Goal: Task Accomplishment & Management: Manage account settings

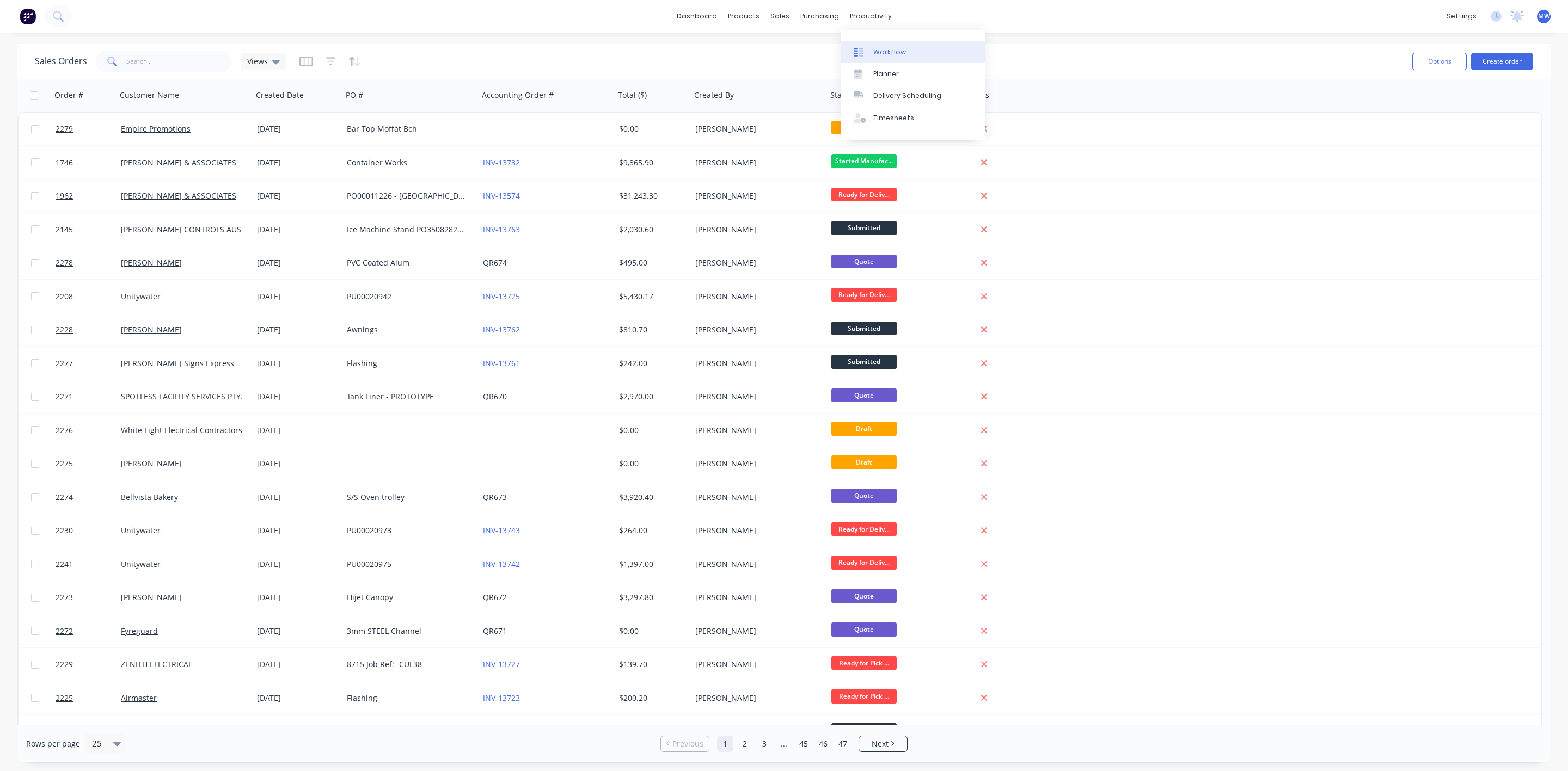
click at [903, 53] on link "Workflow" at bounding box center [912, 52] width 144 height 22
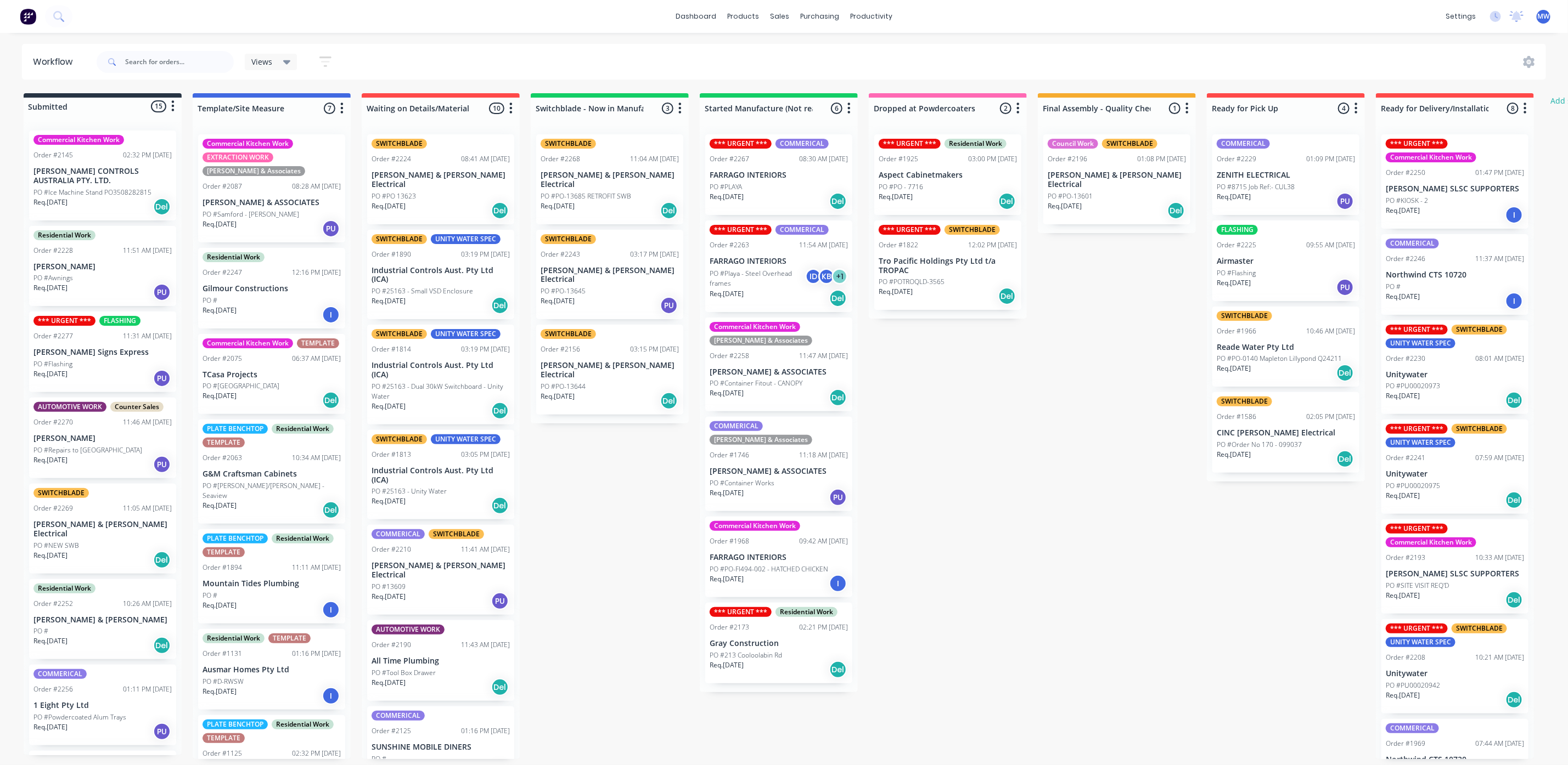
click at [1067, 361] on div "Submitted 15 Status colour #273444 hex #273444 Save Cancel Summaries Total orde…" at bounding box center [907, 426] width 1830 height 666
click at [1014, 463] on div "Submitted 15 Status colour #273444 hex #273444 Save Cancel Summaries Total orde…" at bounding box center [907, 426] width 1830 height 666
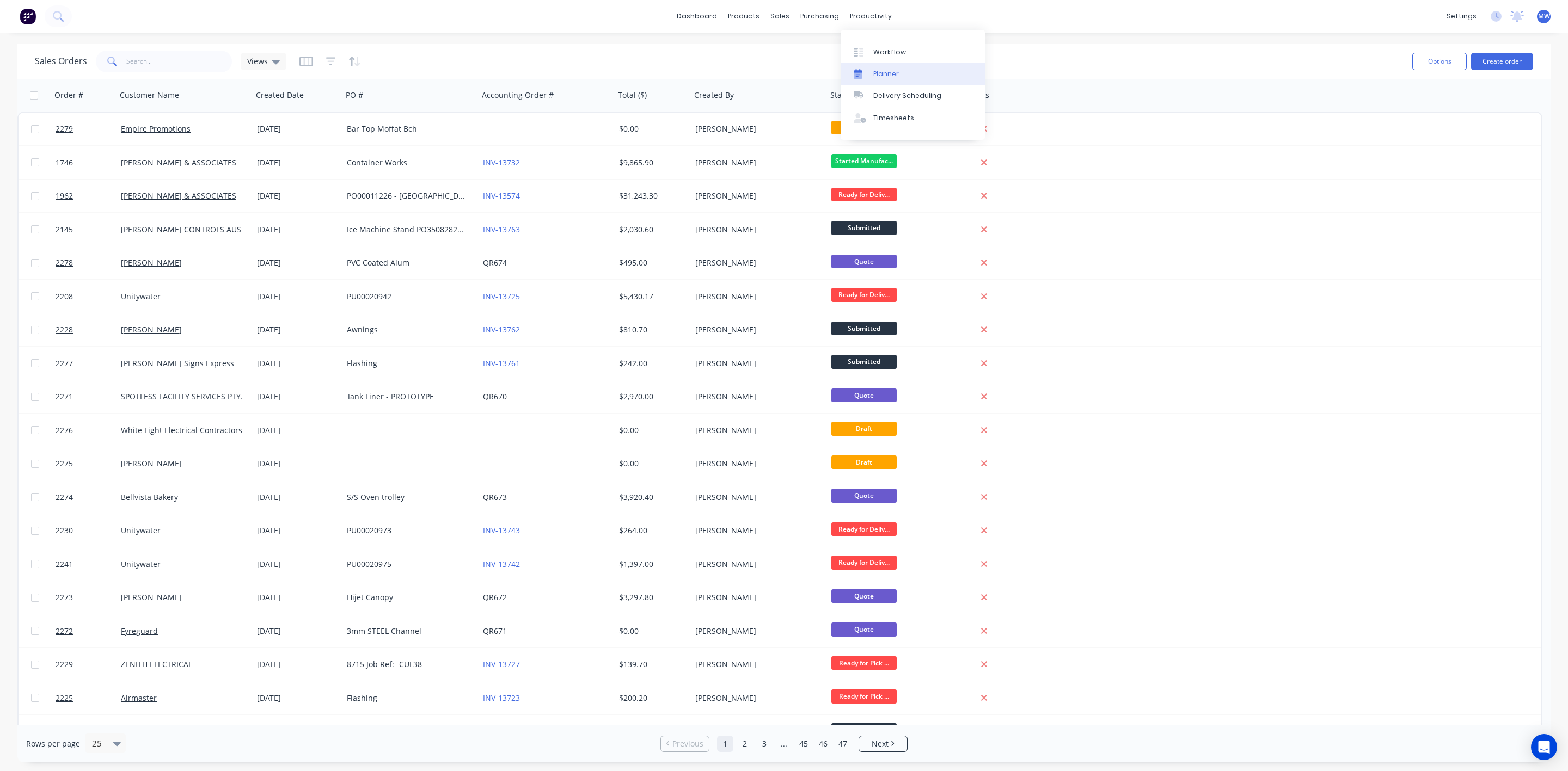
click at [897, 70] on div "Planner" at bounding box center [886, 73] width 26 height 10
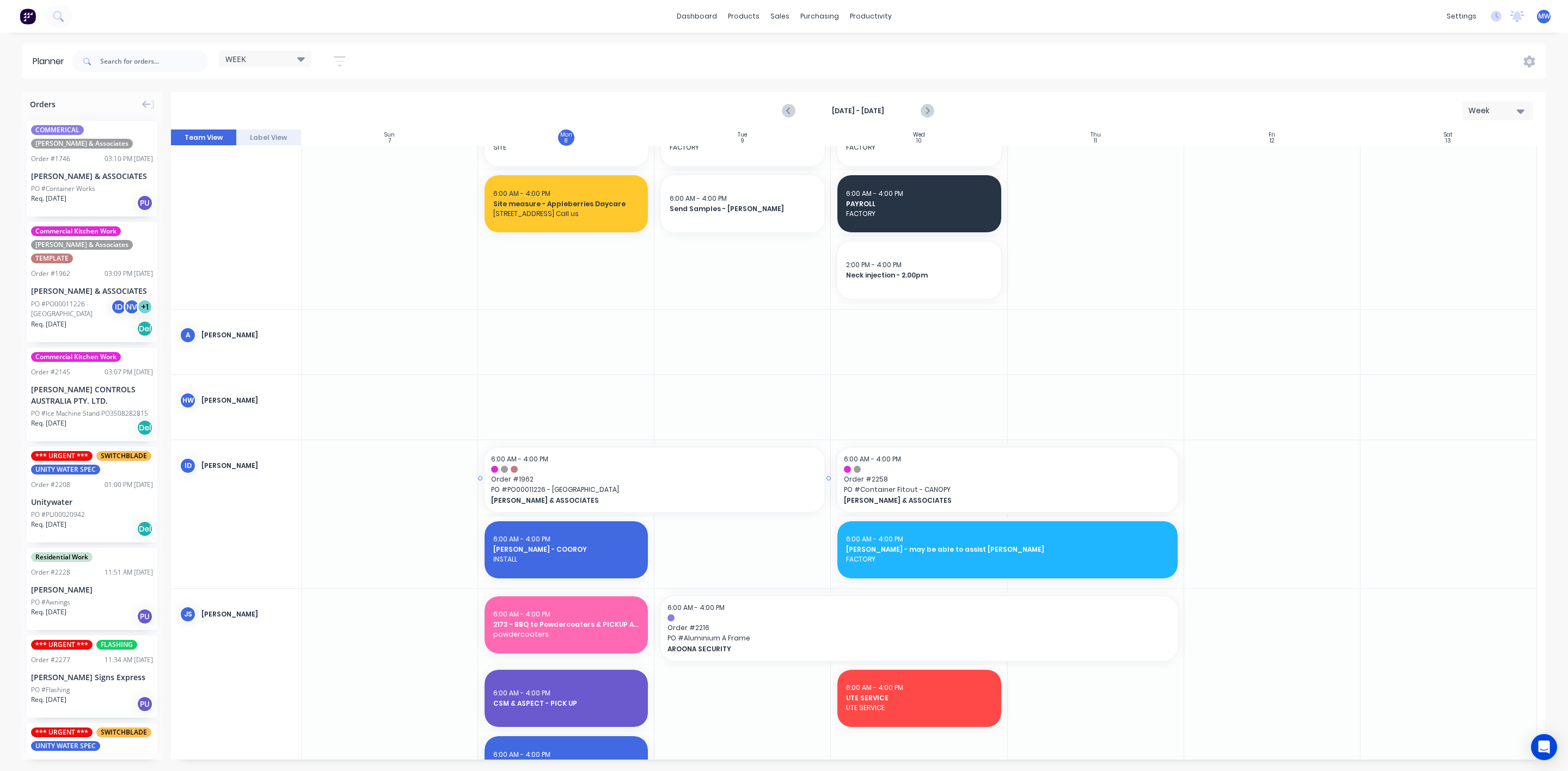
scroll to position [82, 0]
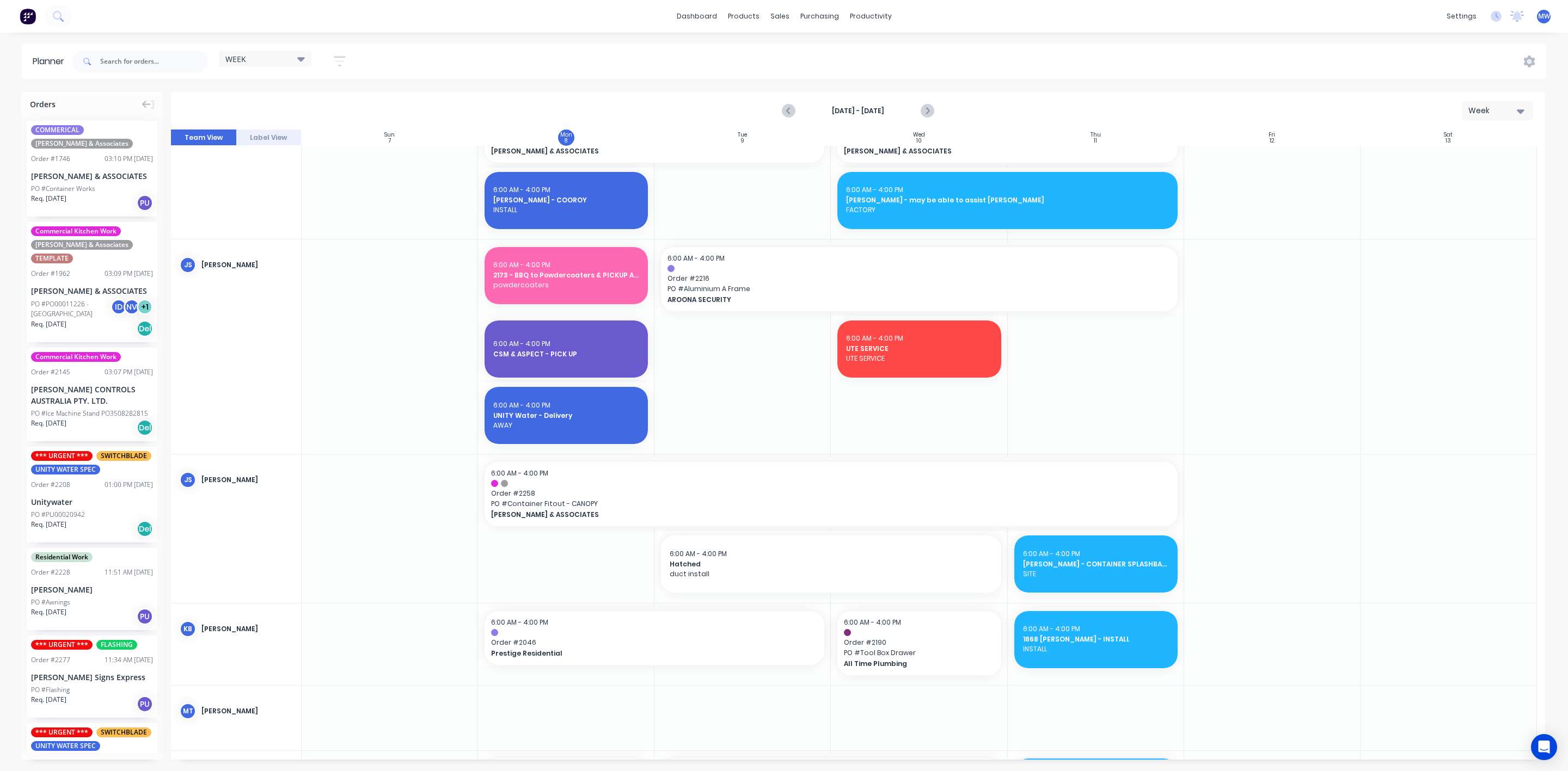
scroll to position [408, 0]
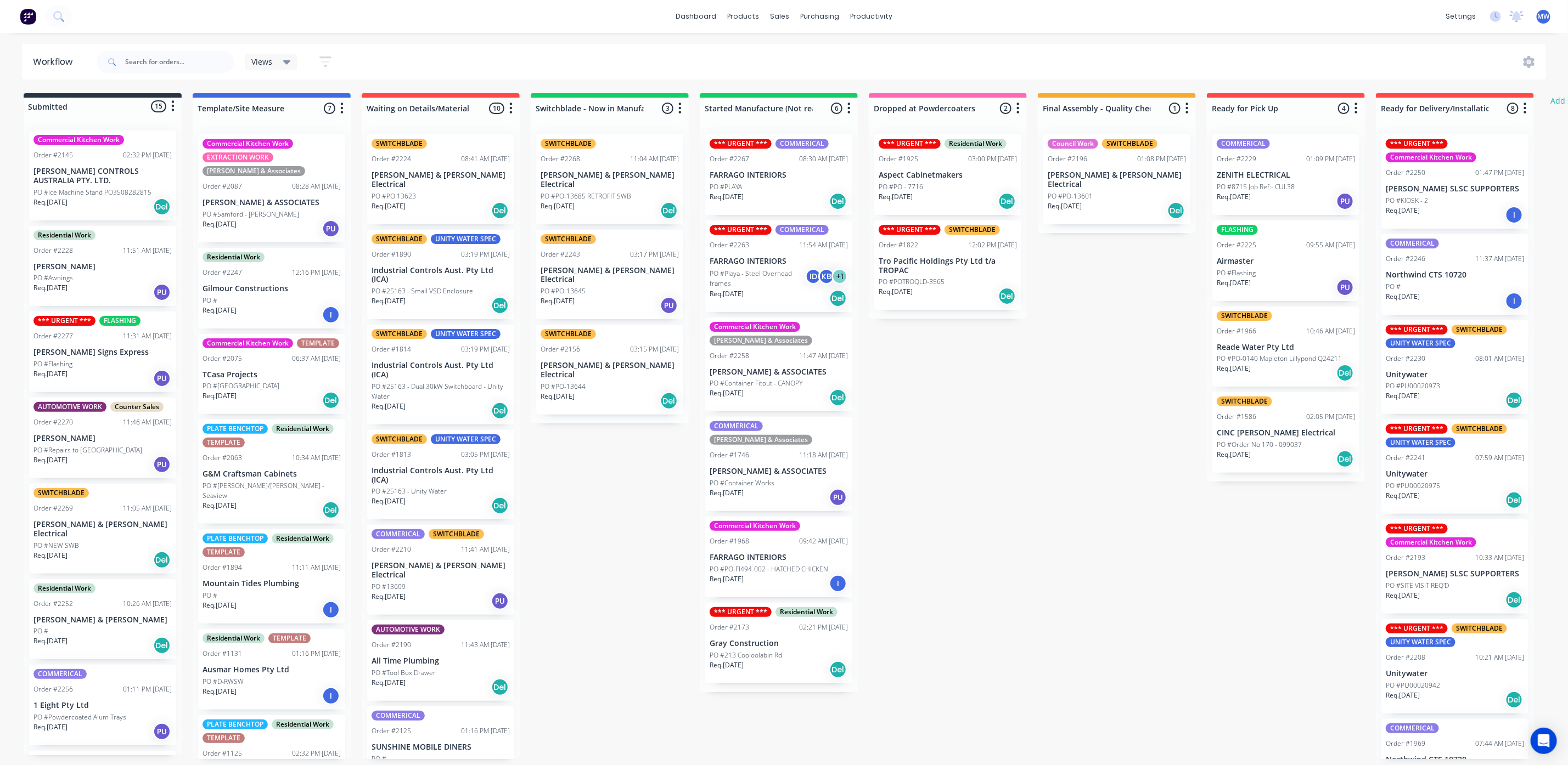
click at [664, 461] on div "Submitted 15 Status colour #273444 hex #273444 Save Cancel Summaries Total orde…" at bounding box center [907, 426] width 1830 height 666
drag, startPoint x: 635, startPoint y: 476, endPoint x: 584, endPoint y: 420, distance: 75.7
click at [615, 459] on div "Submitted 15 Status colour #273444 hex #273444 Save Cancel Summaries Total orde…" at bounding box center [907, 426] width 1830 height 666
click at [1003, 415] on div "Submitted 15 Status colour #273444 hex #273444 Save Cancel Summaries Total orde…" at bounding box center [907, 426] width 1830 height 666
click at [759, 292] on div "Req. 02/09/25 Del" at bounding box center [778, 299] width 138 height 18
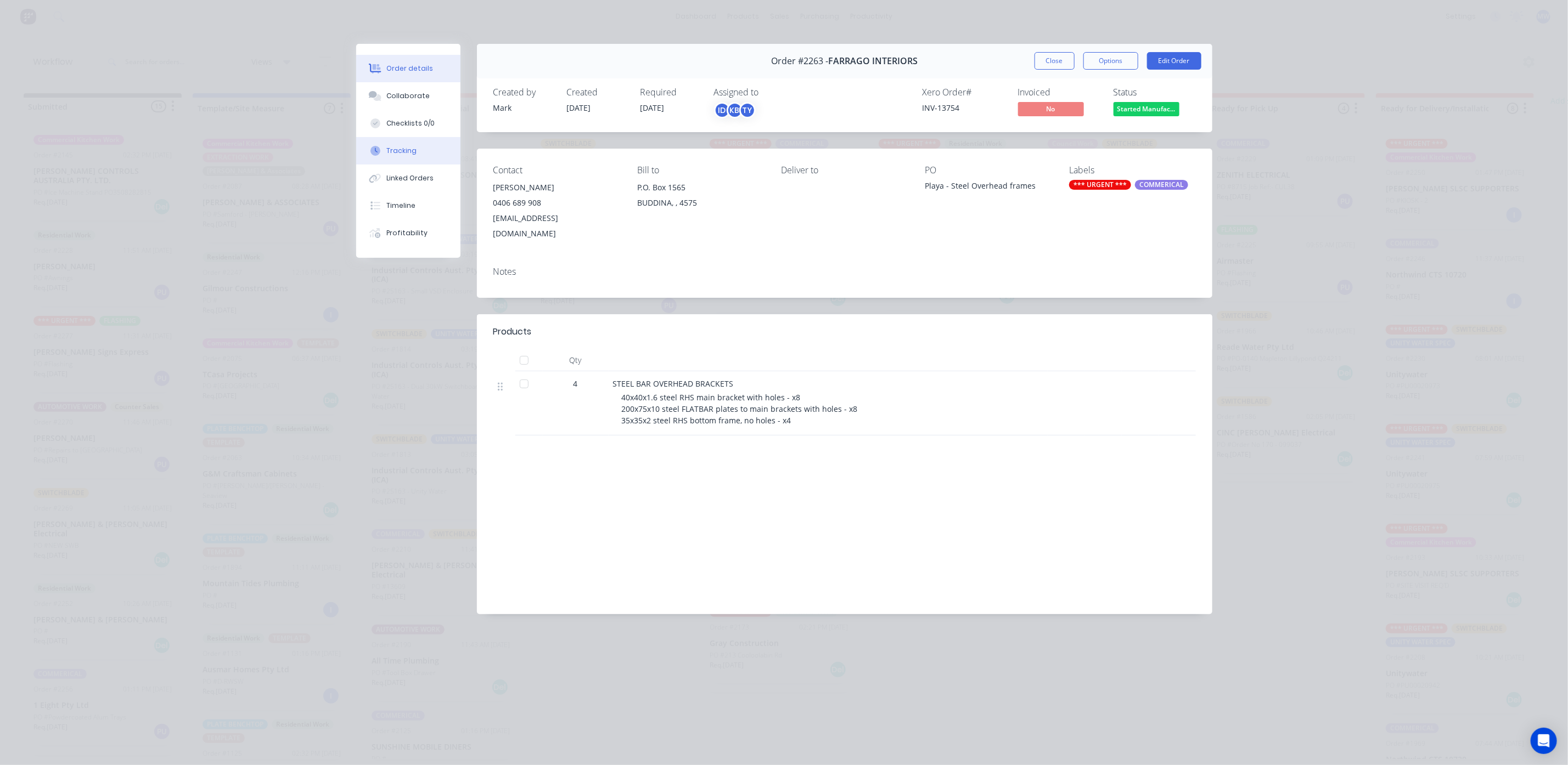
click at [417, 150] on button "Tracking" at bounding box center [408, 151] width 105 height 27
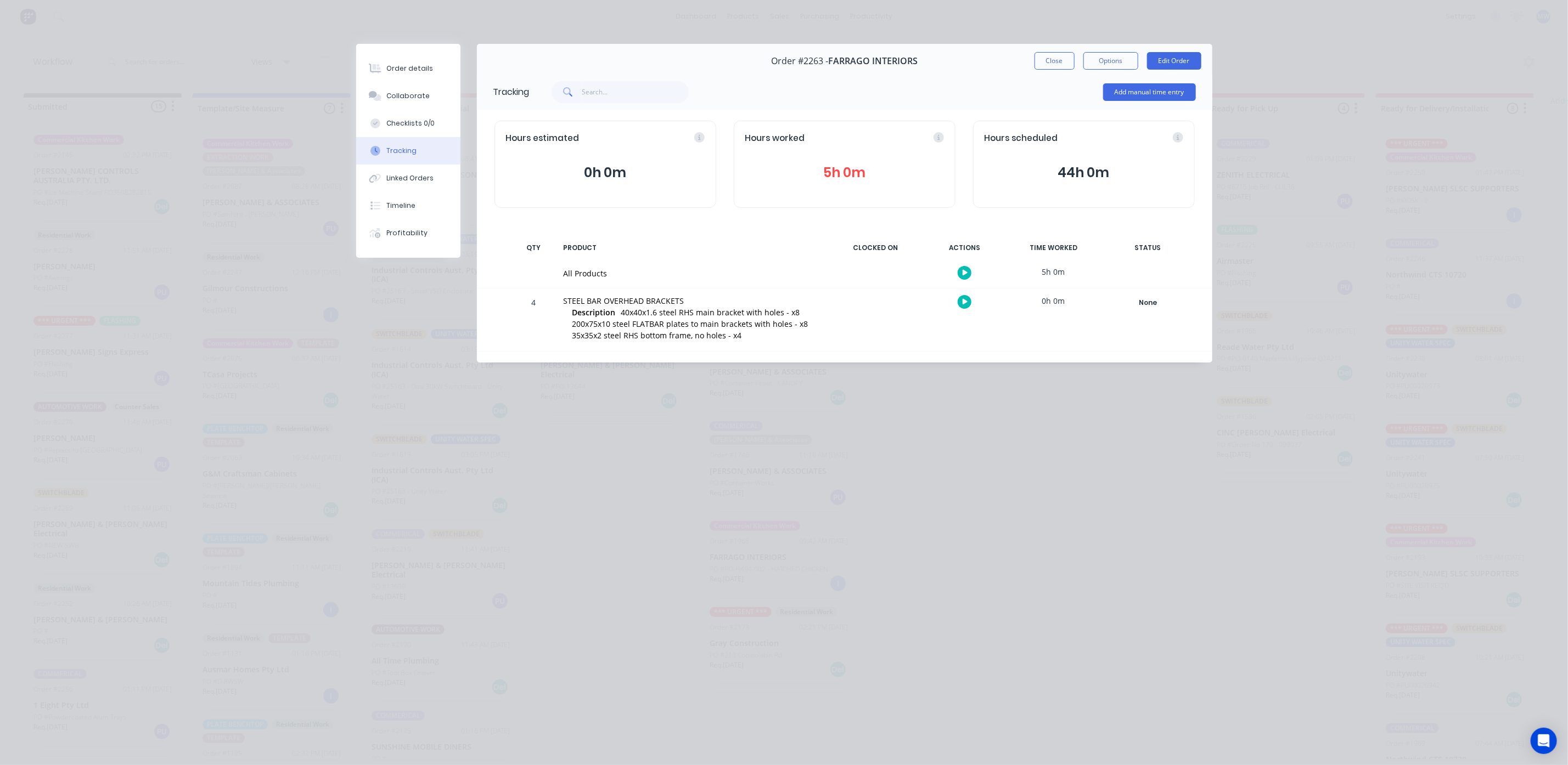
click at [875, 163] on button "5h 0m" at bounding box center [845, 173] width 199 height 21
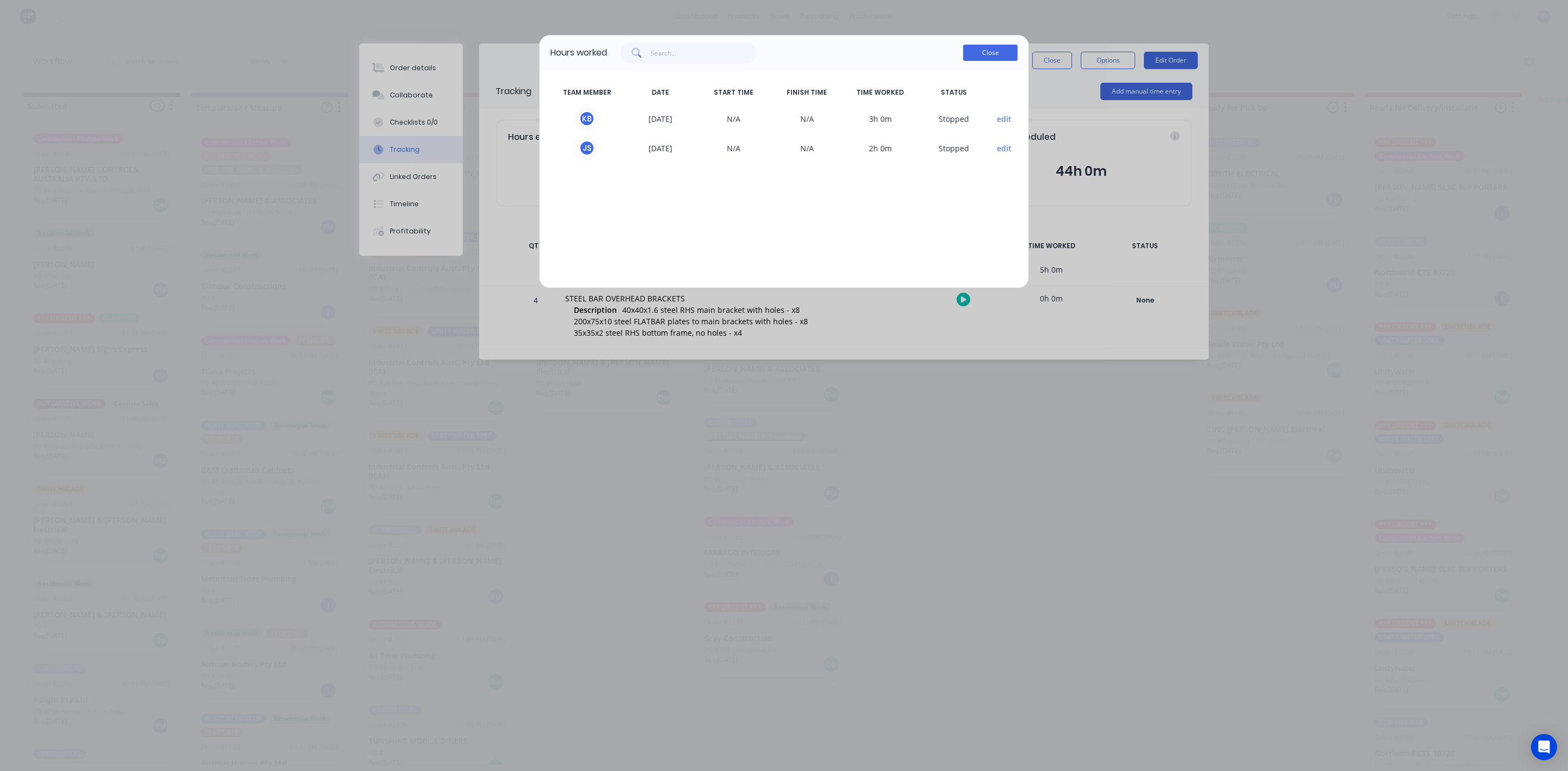
click at [970, 53] on button "Close" at bounding box center [991, 53] width 55 height 17
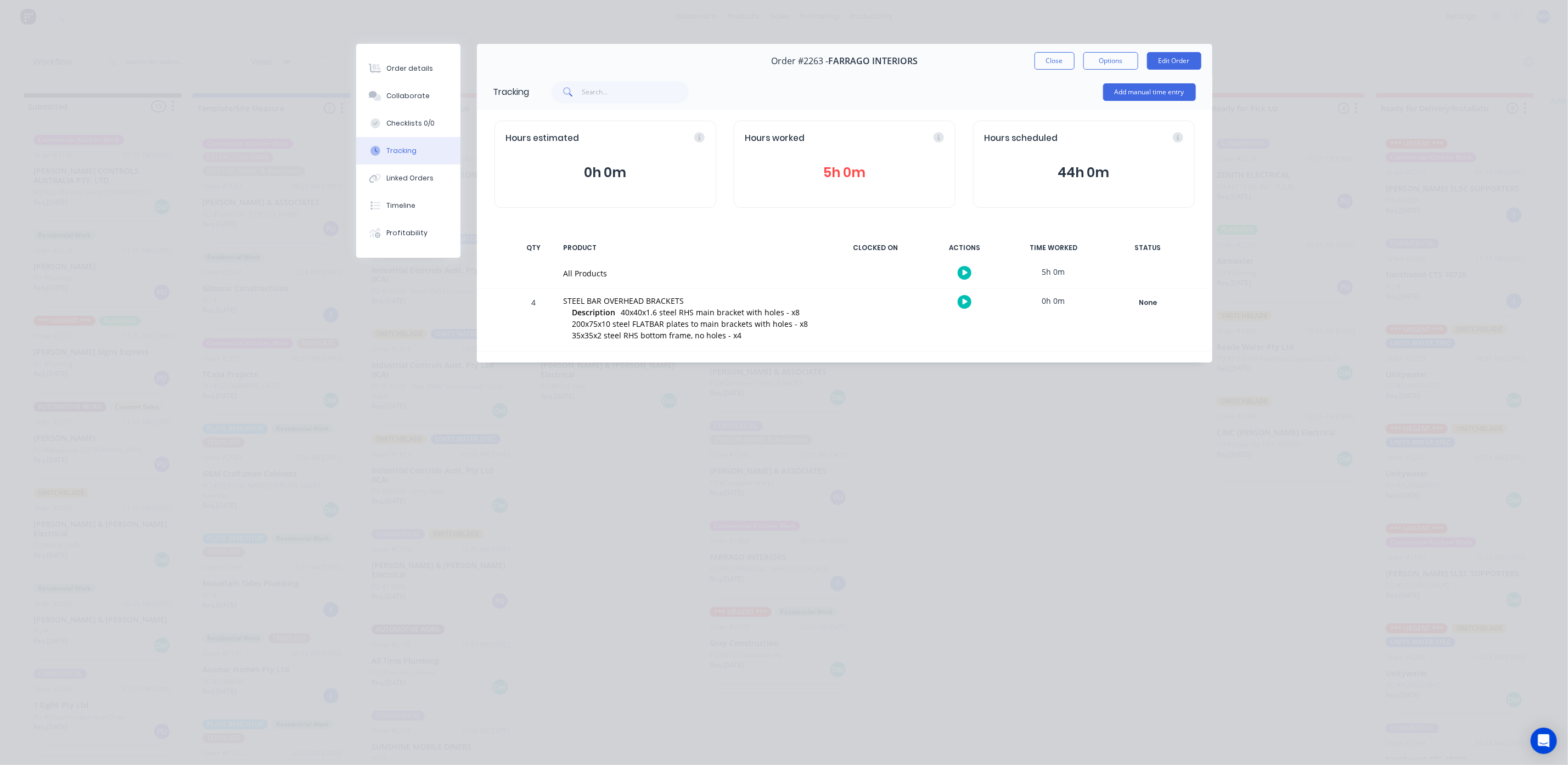
click at [209, 76] on div "Order details Collaborate Checklists 0/0 Tracking Linked Orders Timeline Profit…" at bounding box center [784, 382] width 1568 height 765
click at [423, 68] on div "Order details" at bounding box center [409, 68] width 47 height 10
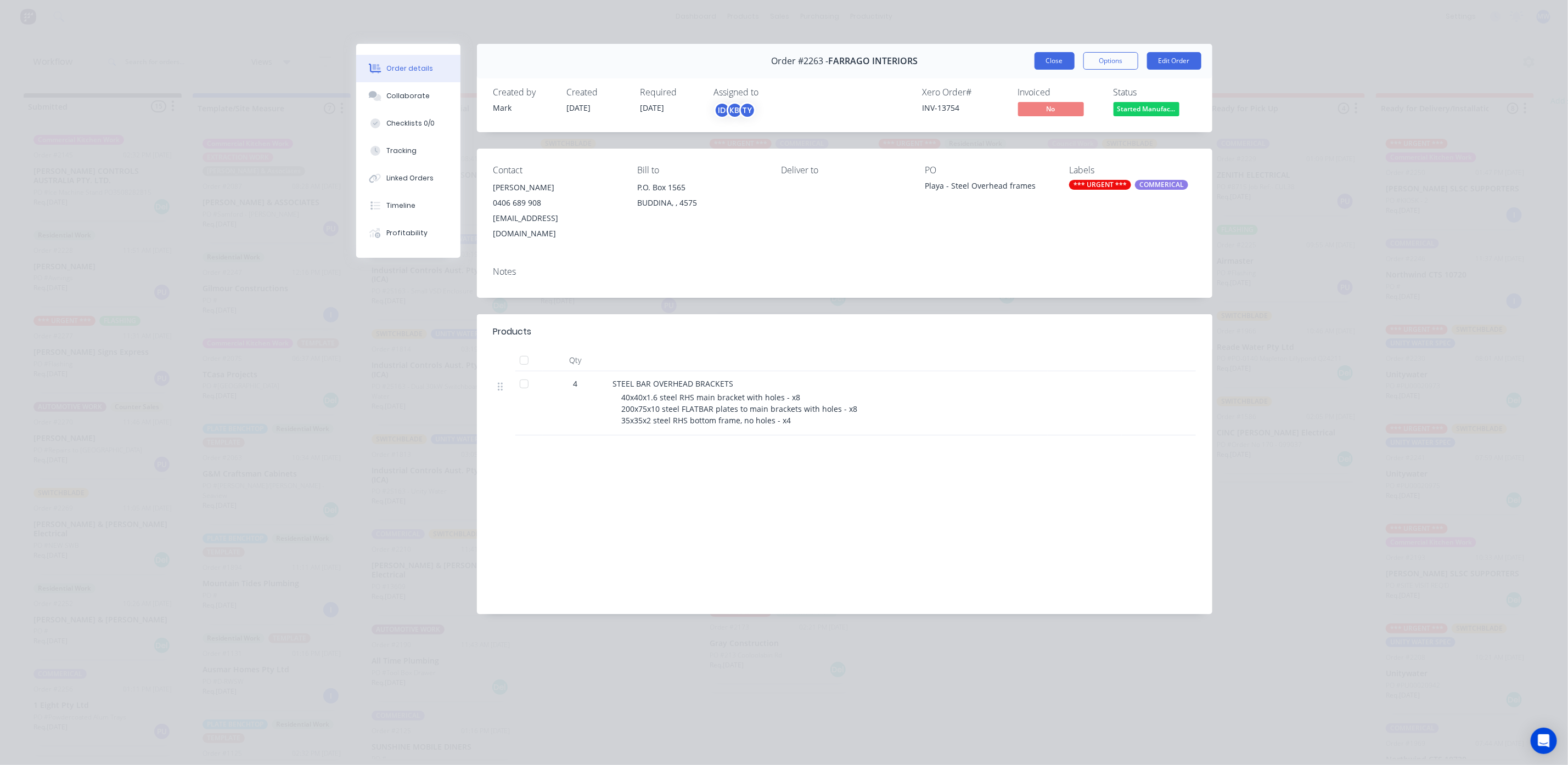
click at [1057, 65] on button "Close" at bounding box center [1054, 60] width 40 height 18
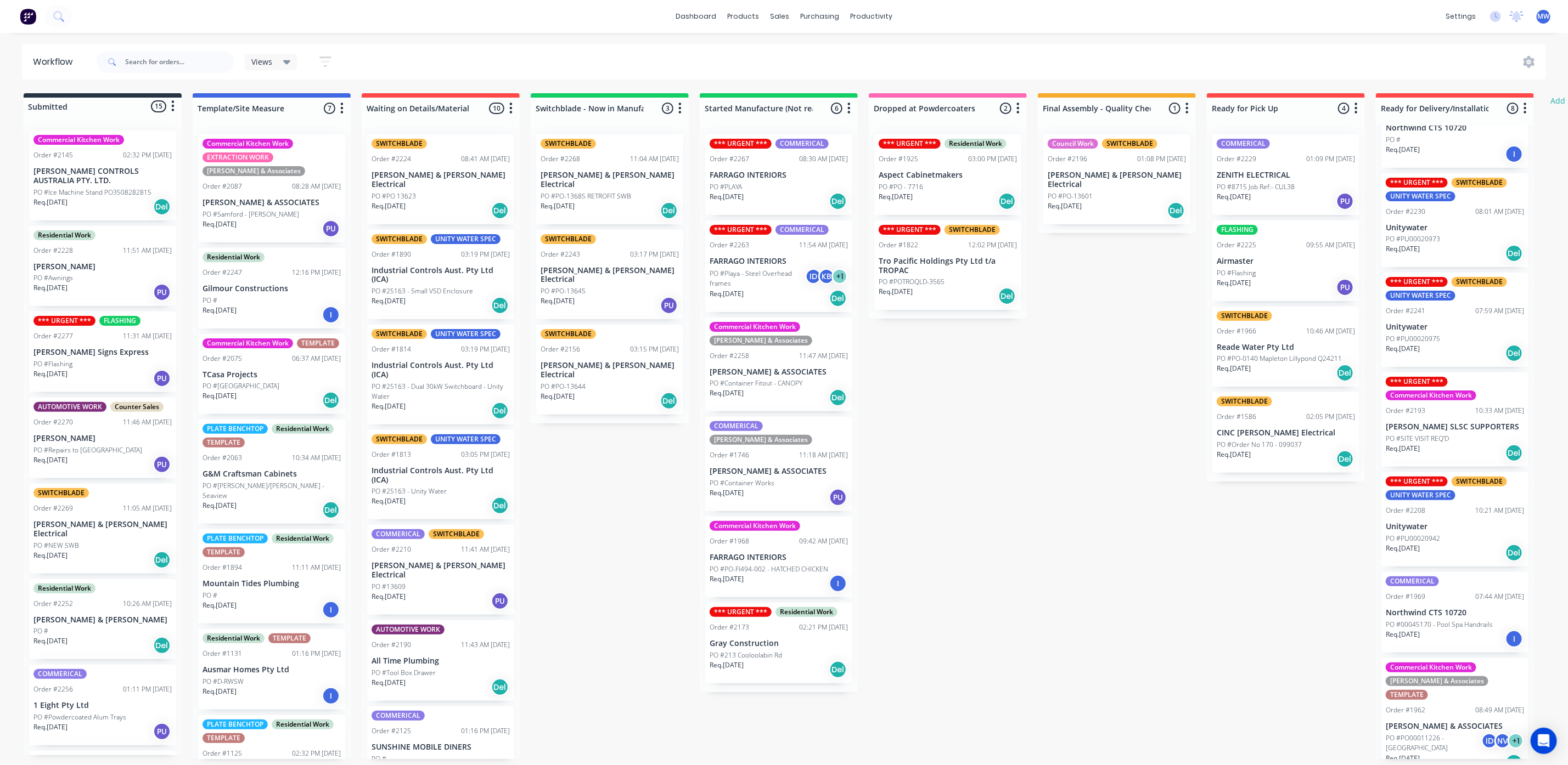
scroll to position [7, 0]
click at [1430, 698] on div "Commercial Kitchen Work Hillers & Associates TEMPLATE Order #1962 08:49 AM 30/0…" at bounding box center [1454, 718] width 147 height 119
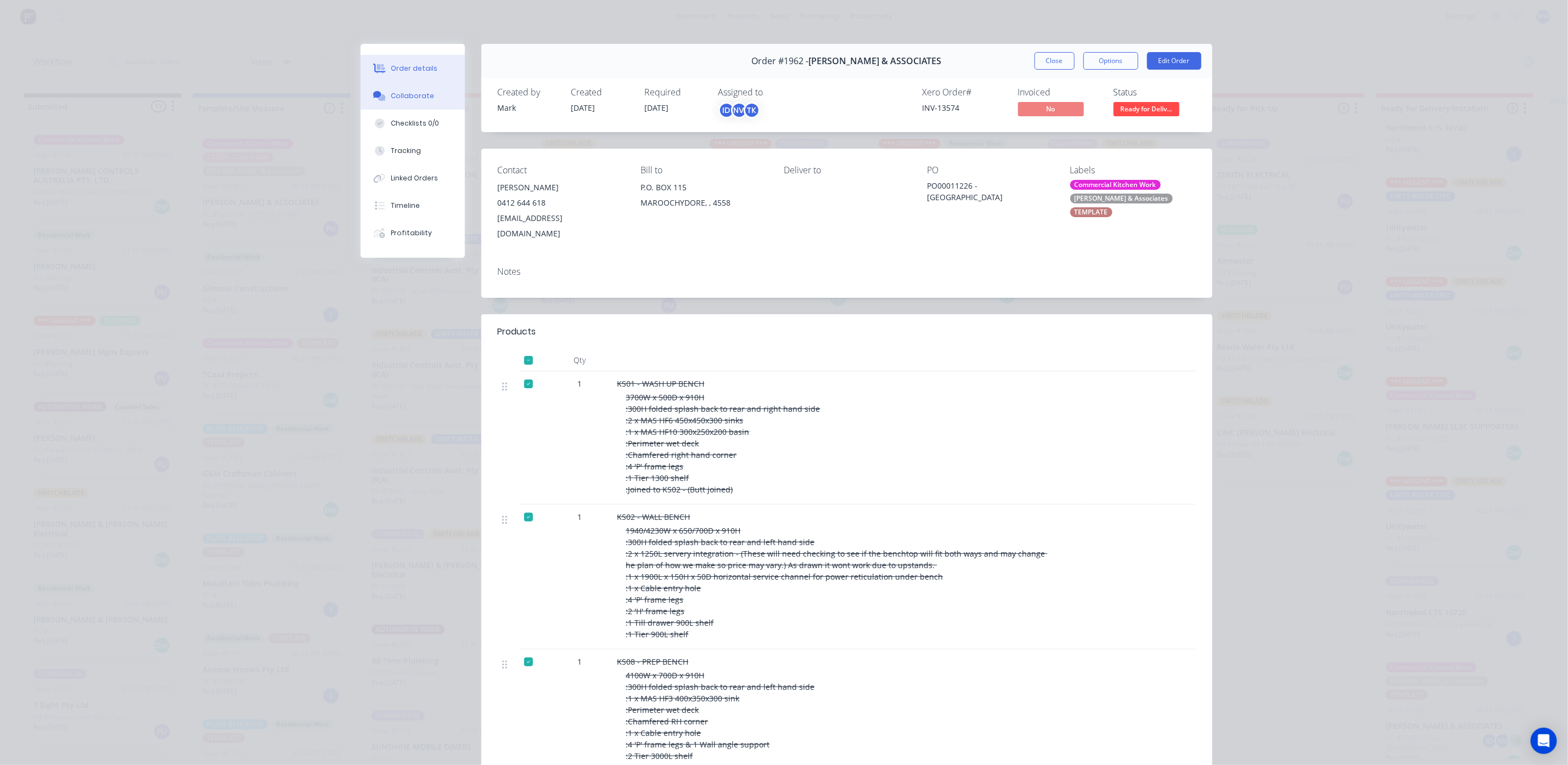
click at [412, 98] on div "Collaborate" at bounding box center [412, 95] width 44 height 10
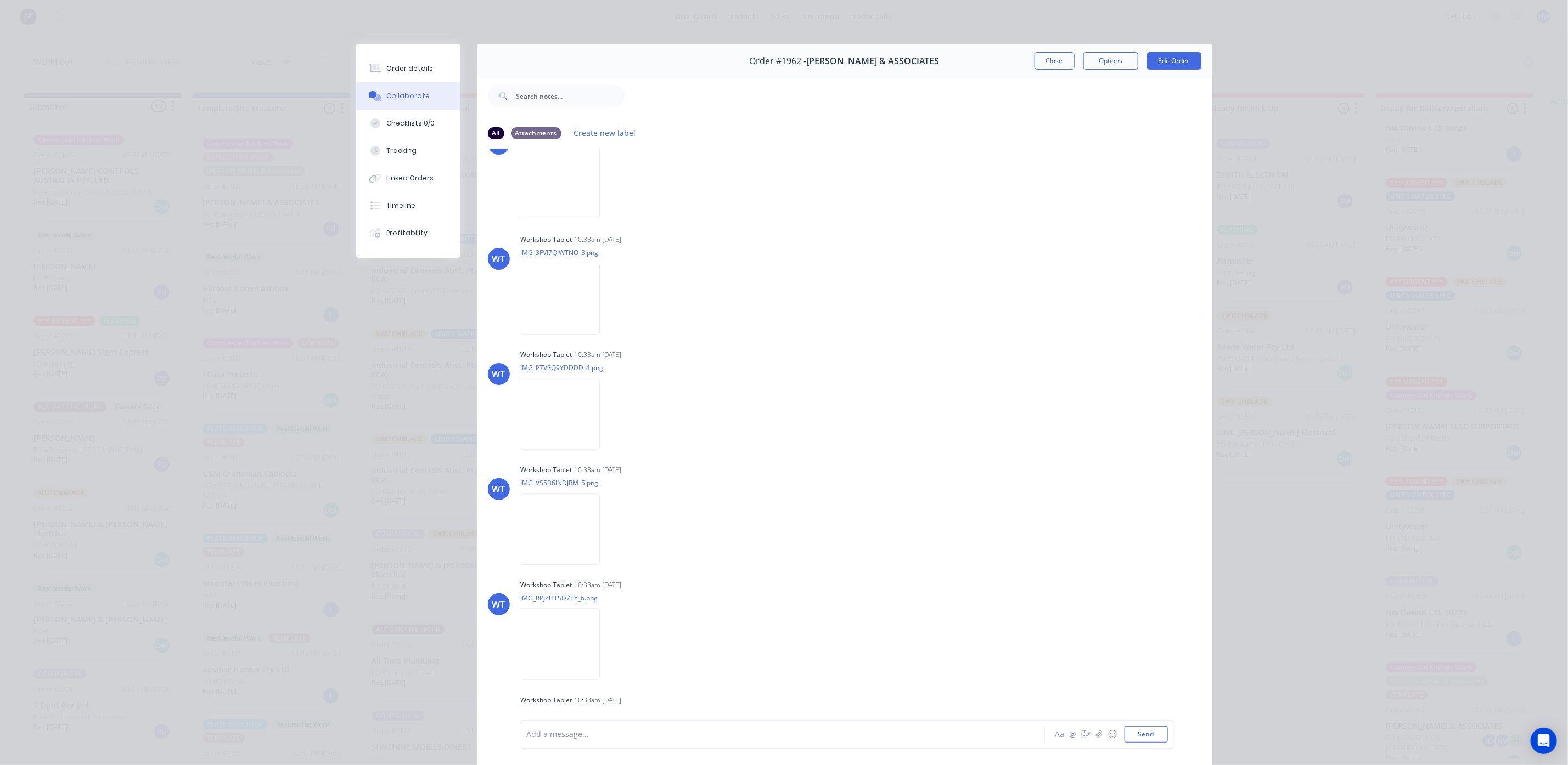
scroll to position [1893, 0]
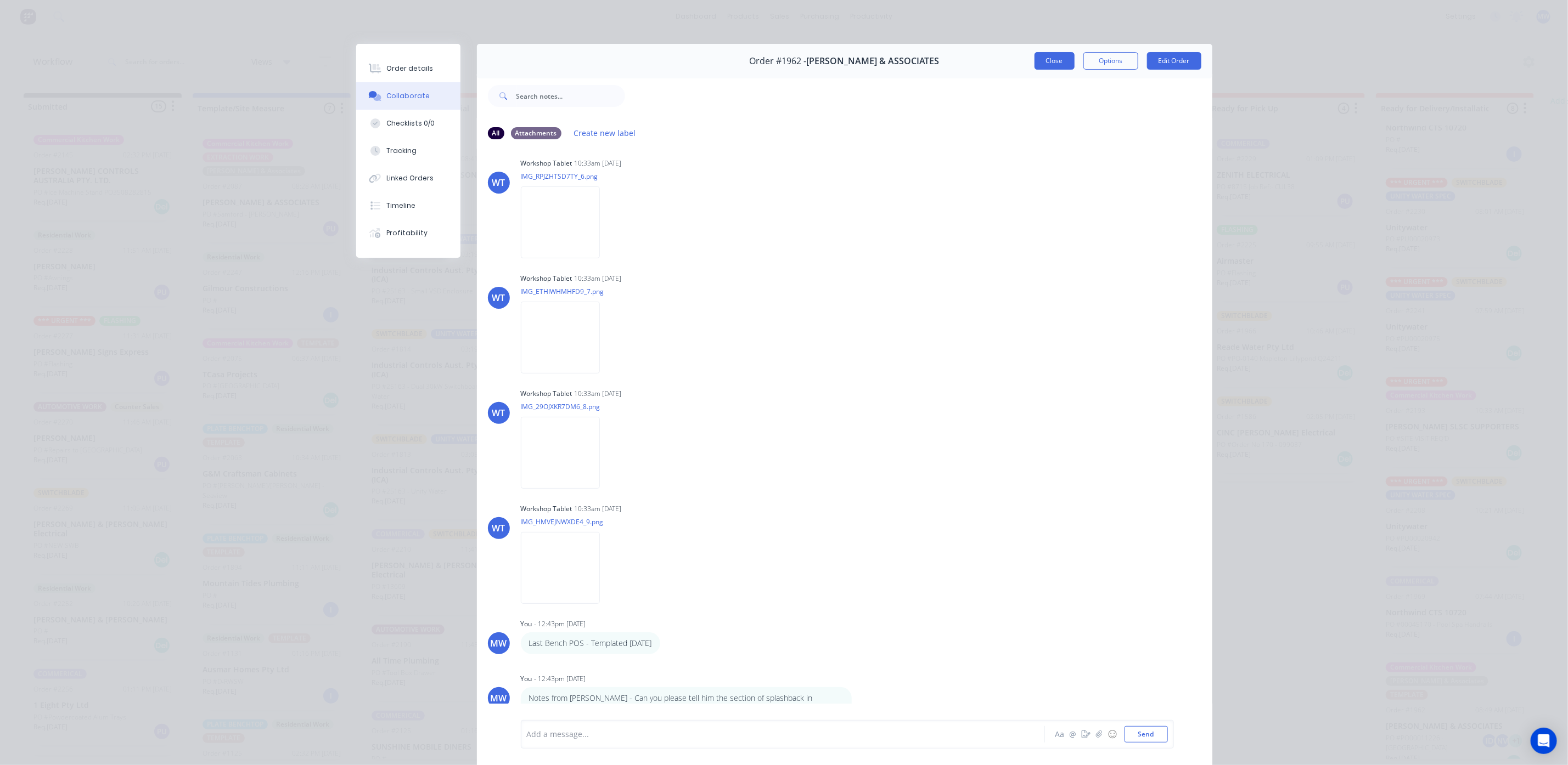
click at [1044, 64] on button "Close" at bounding box center [1054, 60] width 40 height 18
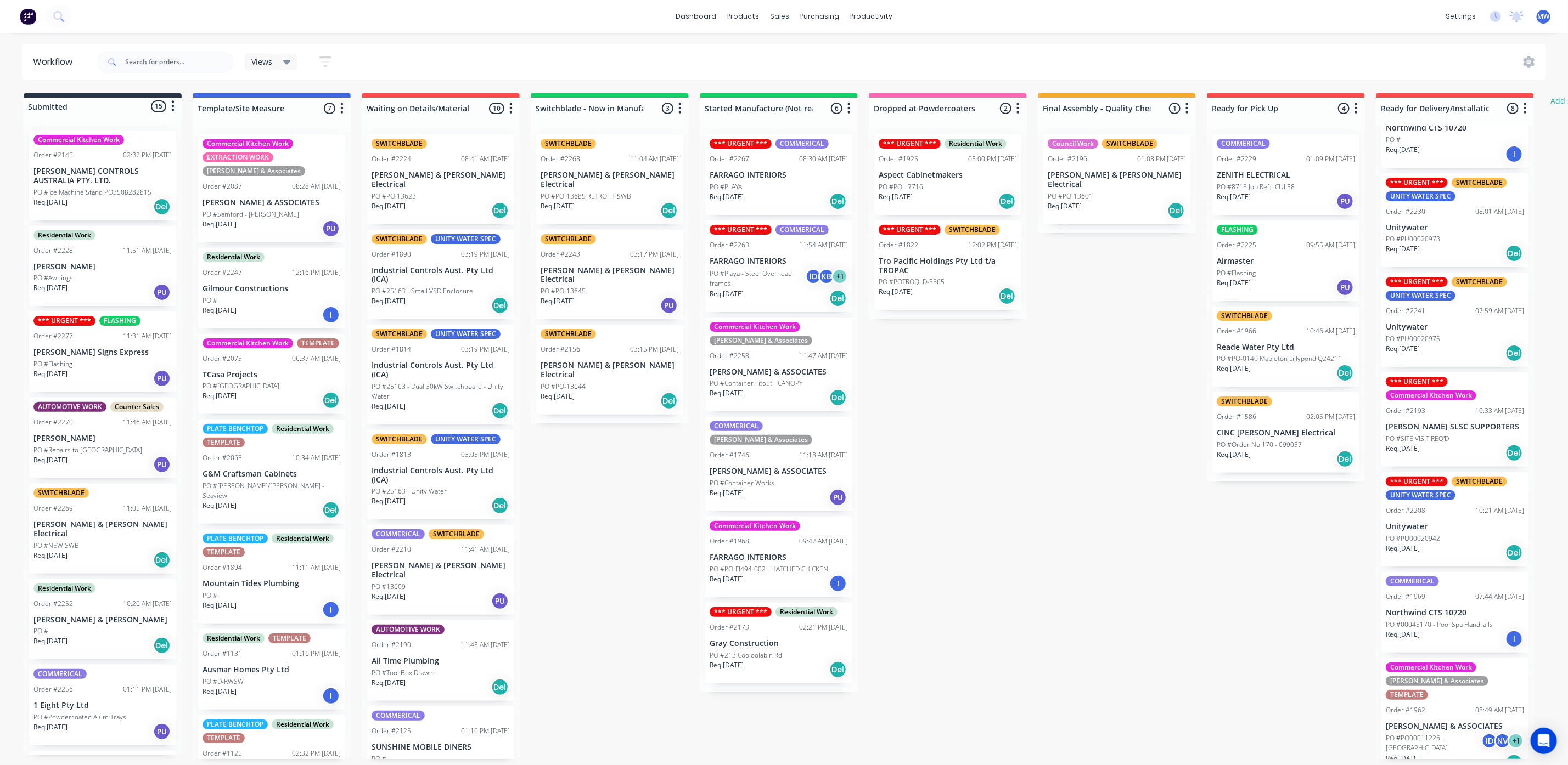
click at [1067, 642] on div "Submitted 15 Status colour #273444 hex #273444 Save Cancel Summaries Total orde…" at bounding box center [907, 426] width 1830 height 666
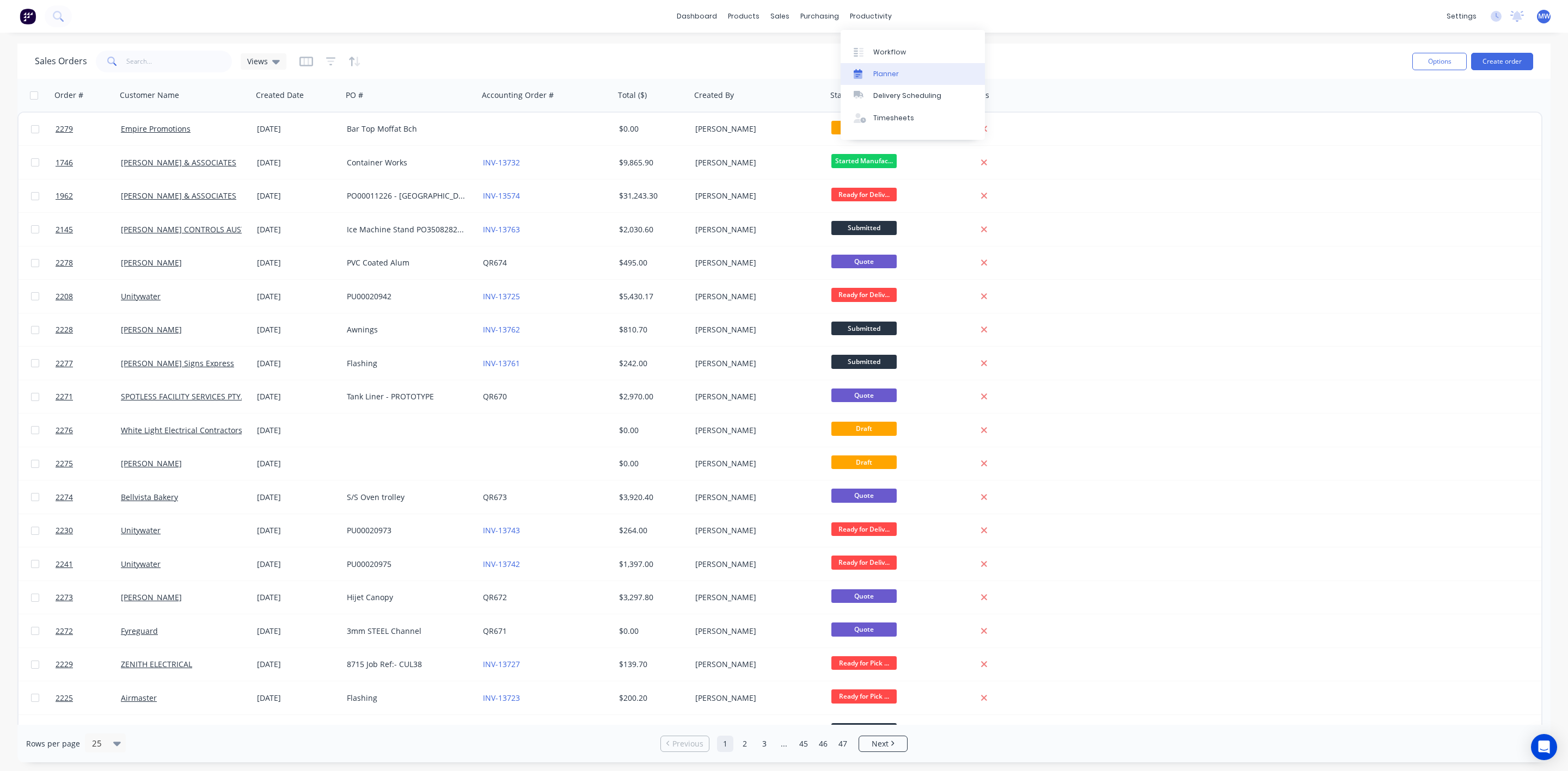
click at [868, 69] on div at bounding box center [862, 73] width 17 height 10
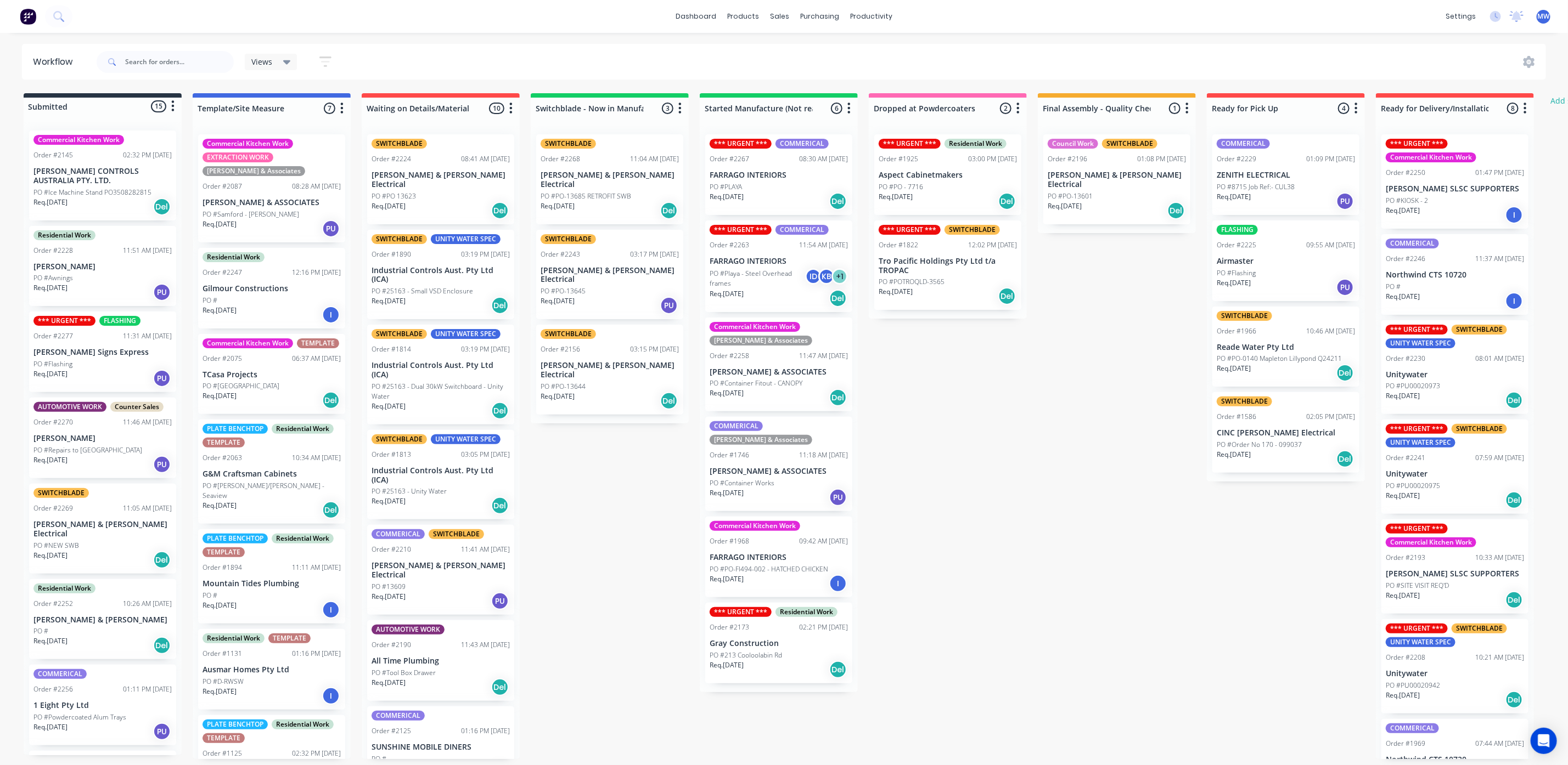
click at [774, 289] on div "Req. 02/09/25 Del" at bounding box center [778, 299] width 138 height 18
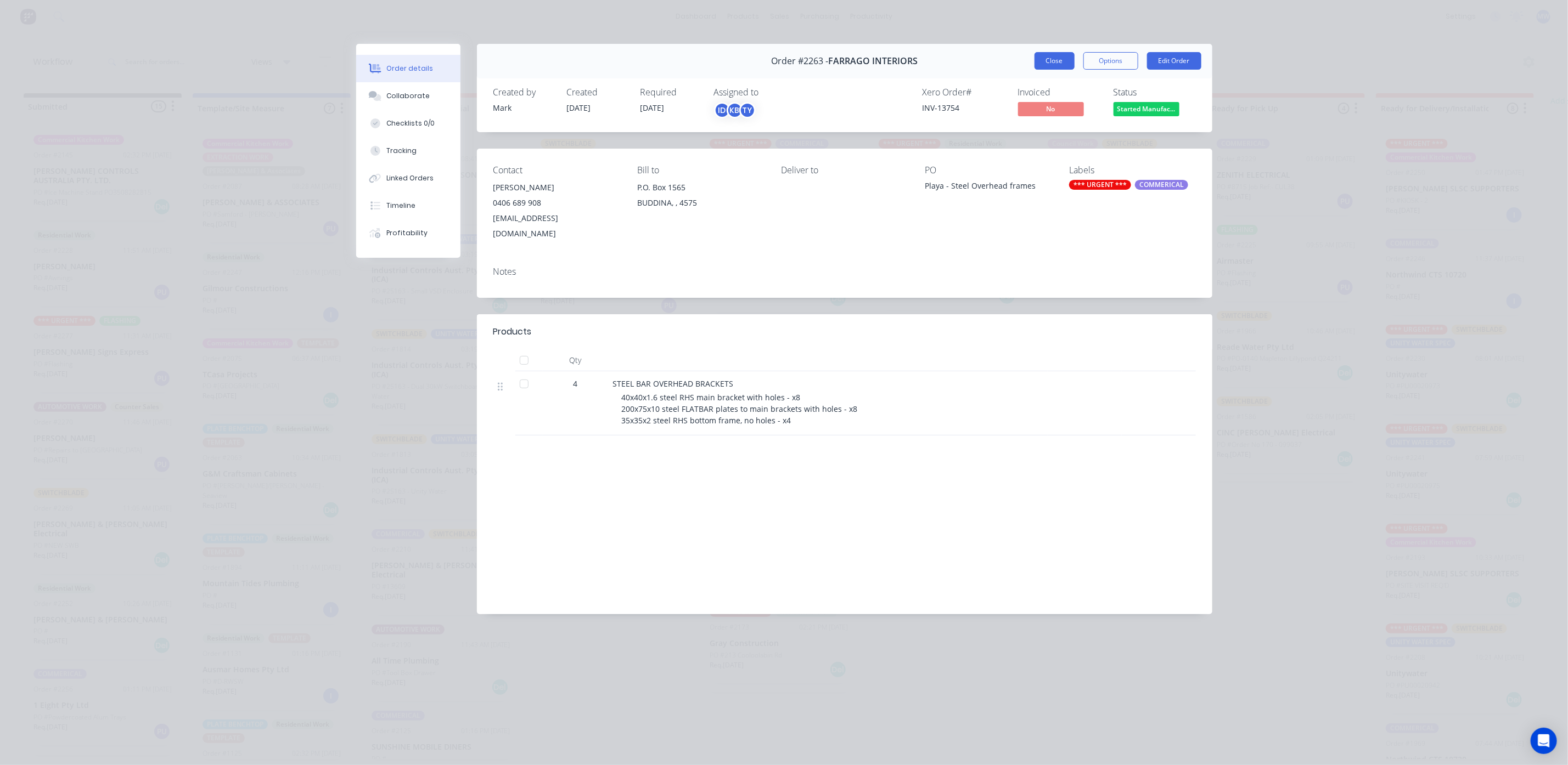
click at [1065, 66] on button "Close" at bounding box center [1054, 60] width 40 height 18
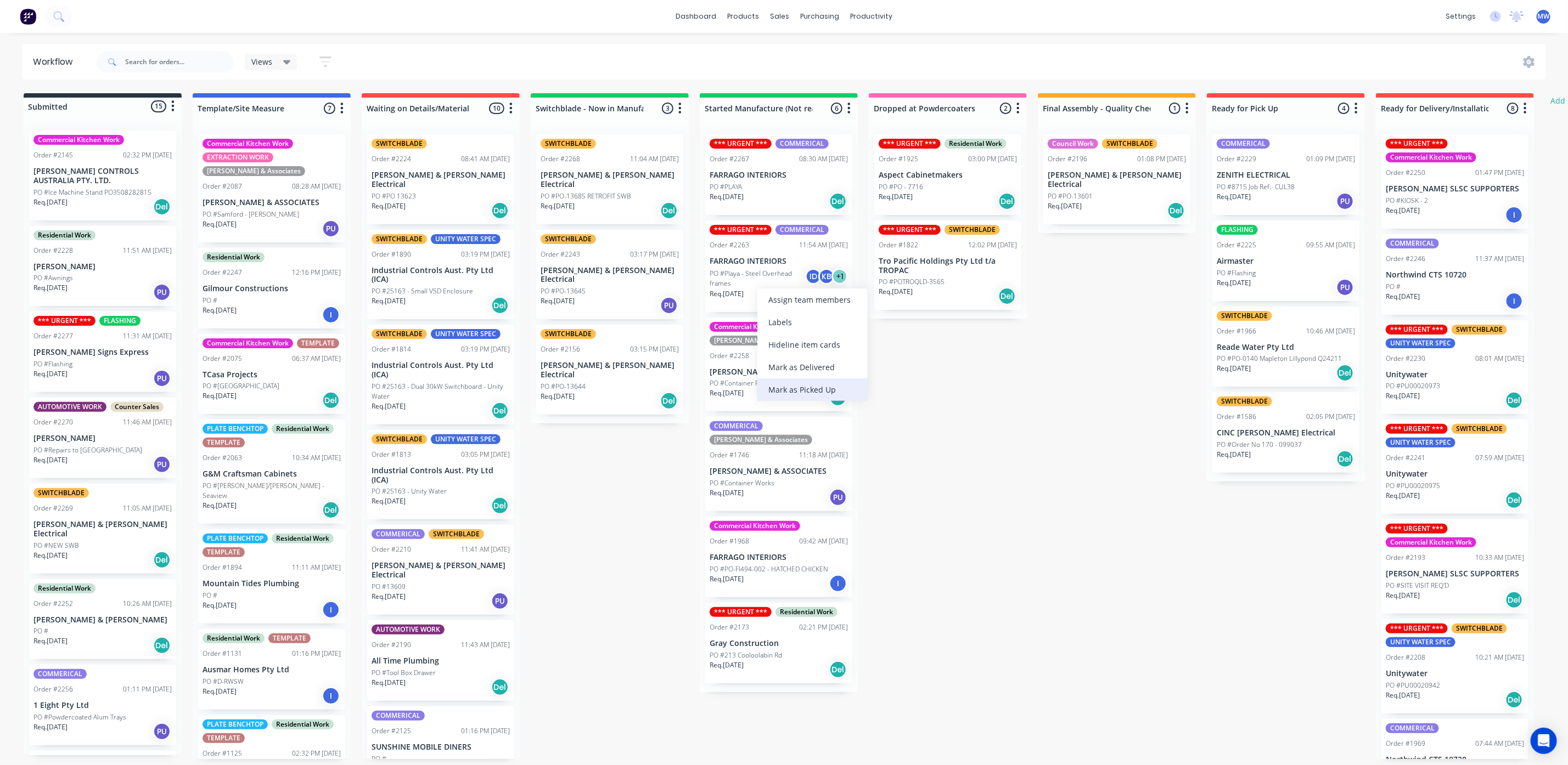
click at [799, 389] on div "Mark as Picked Up" at bounding box center [812, 389] width 110 height 22
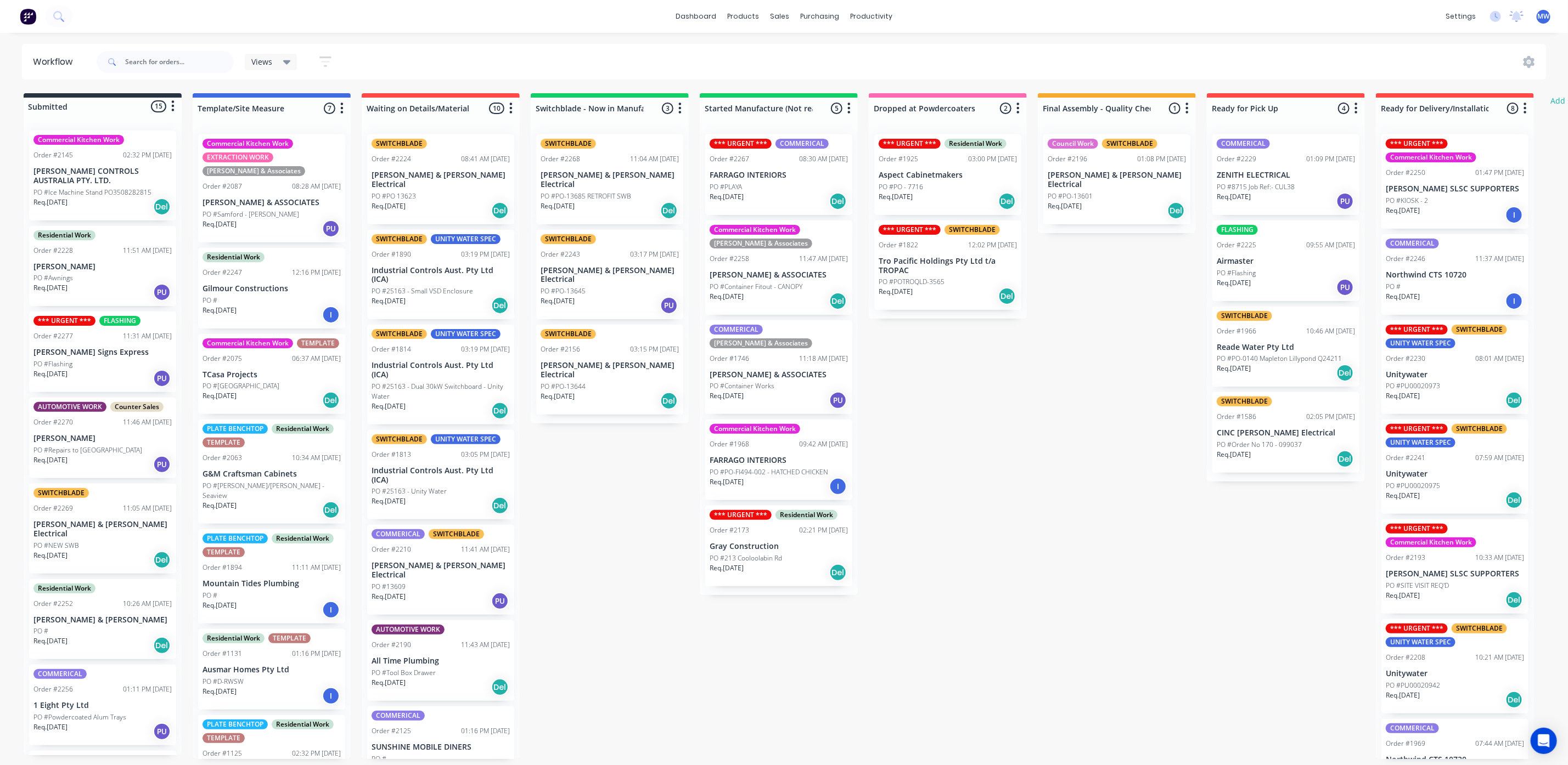
click at [761, 194] on div "Req. 08/09/25 Del" at bounding box center [778, 201] width 138 height 18
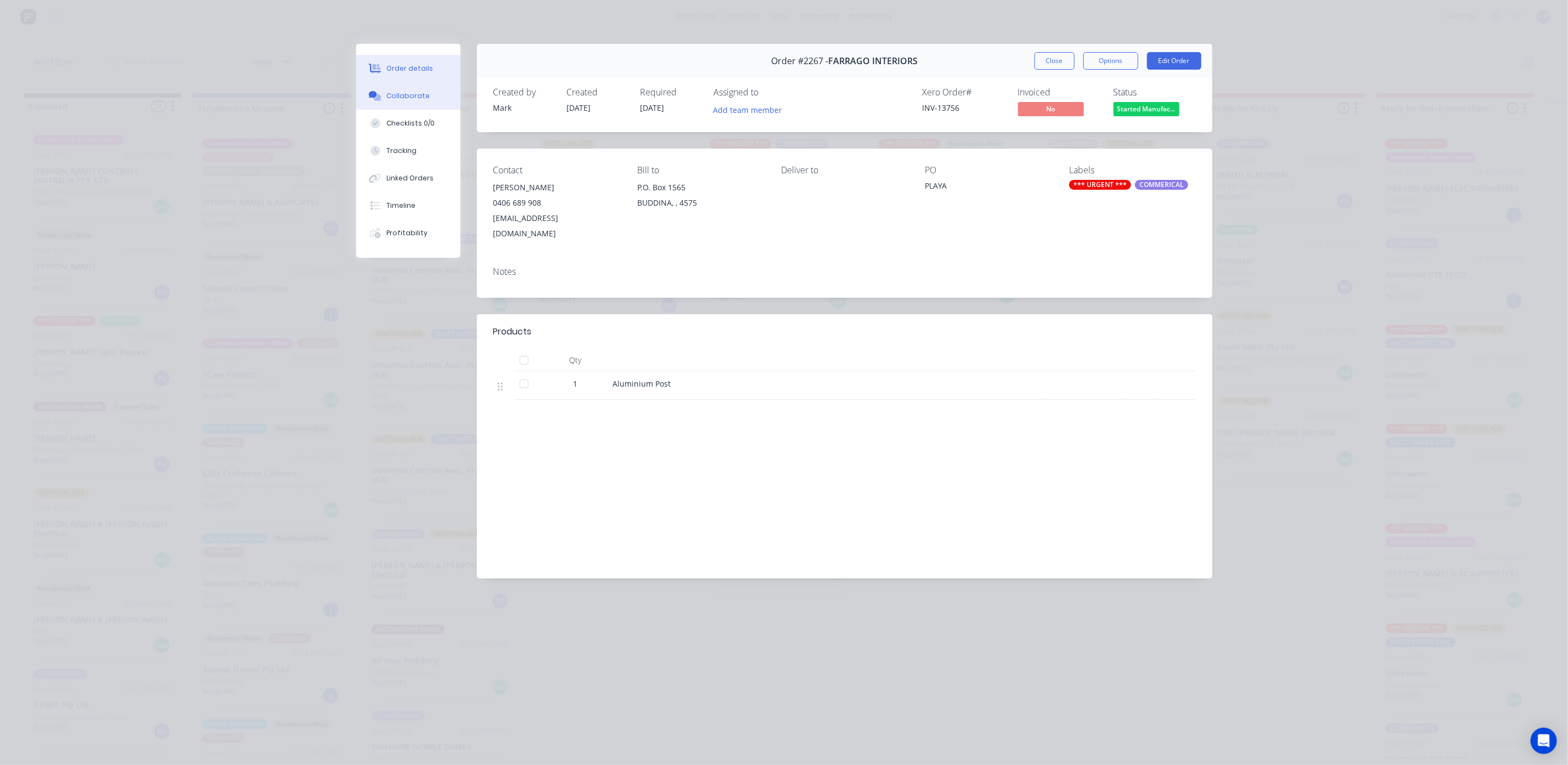
click at [407, 96] on div "Collaborate" at bounding box center [408, 95] width 44 height 10
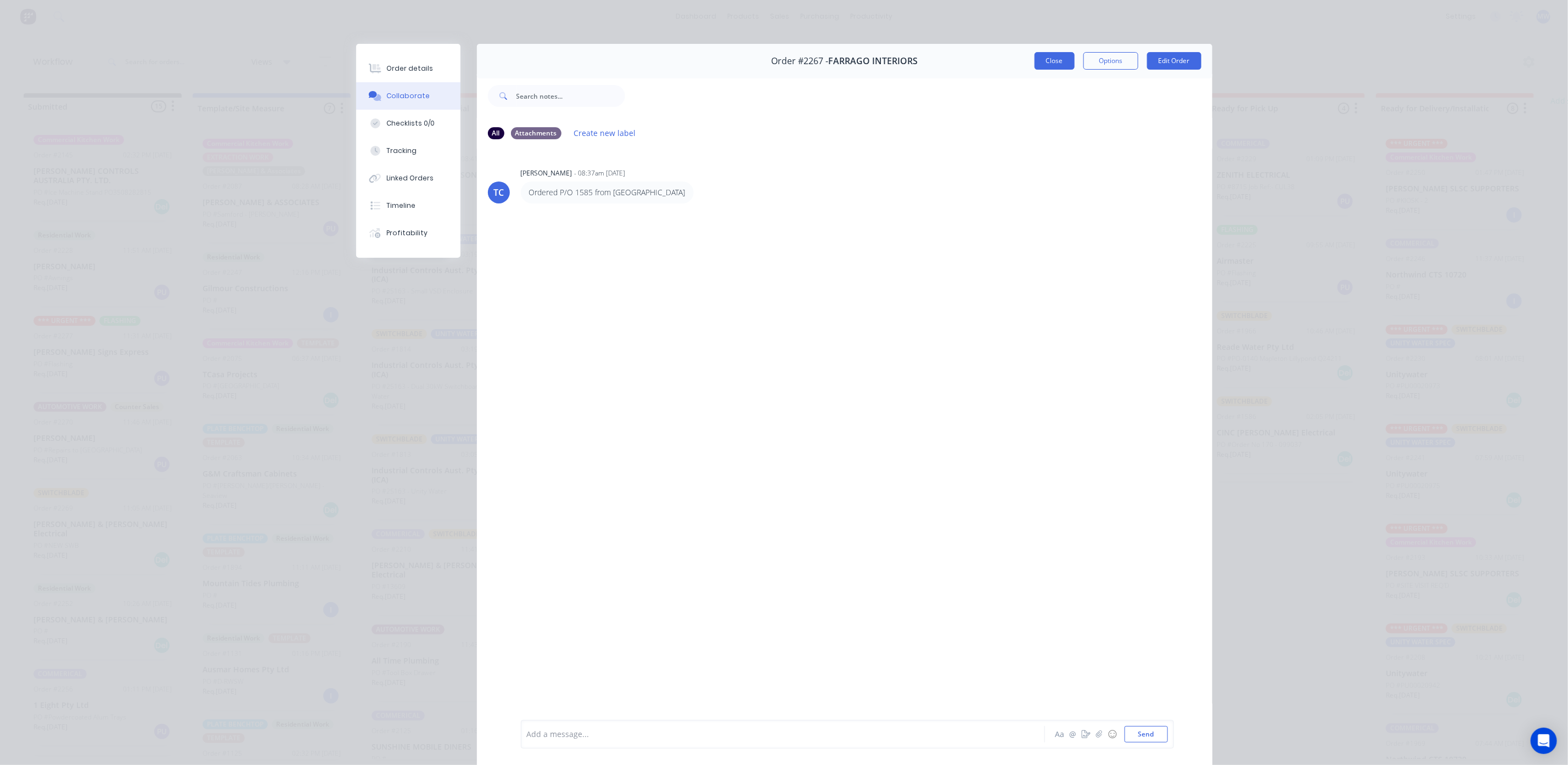
click at [1044, 64] on button "Close" at bounding box center [1054, 60] width 40 height 18
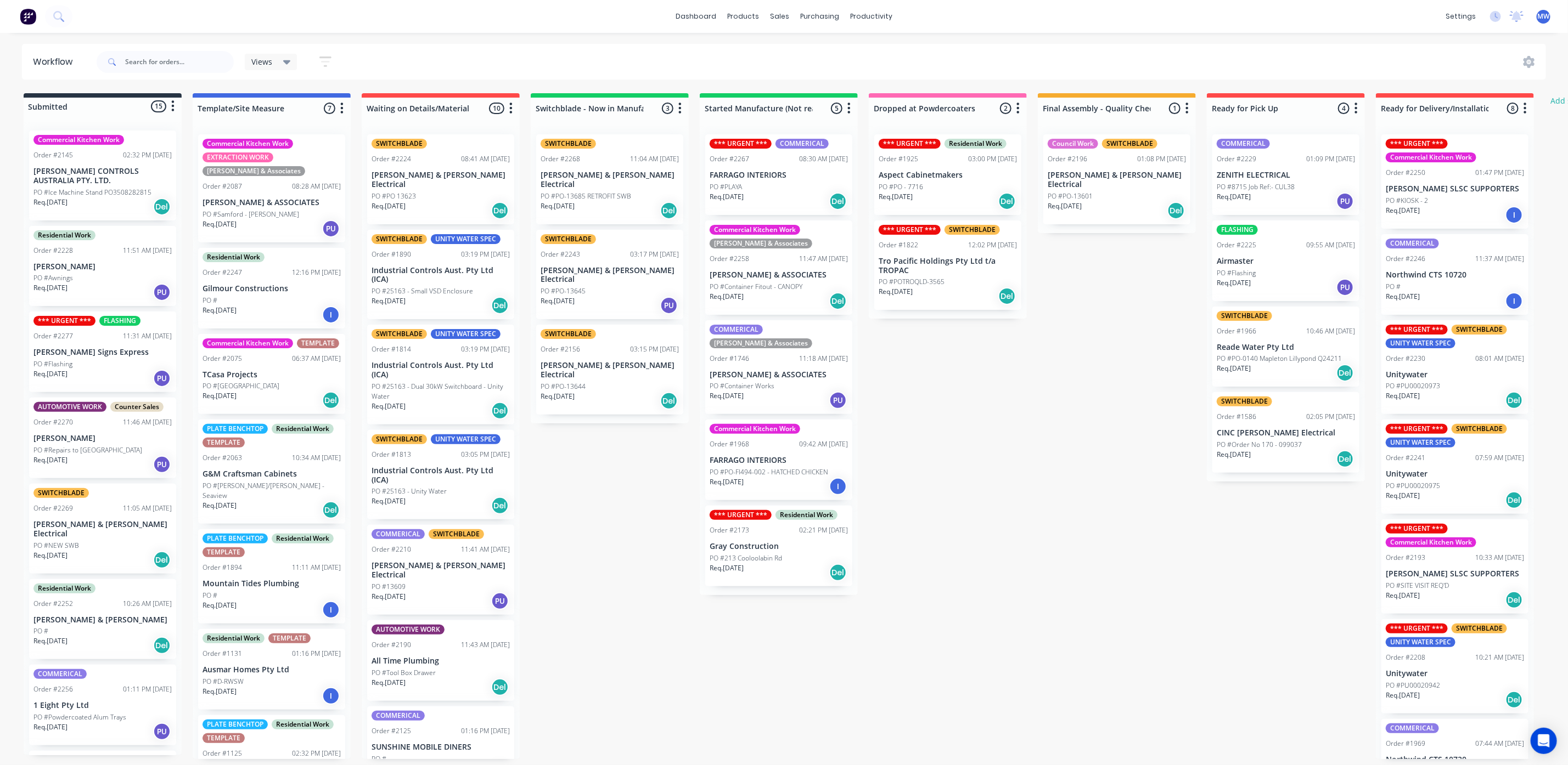
click at [782, 186] on div "PO #PLAYA" at bounding box center [778, 187] width 138 height 10
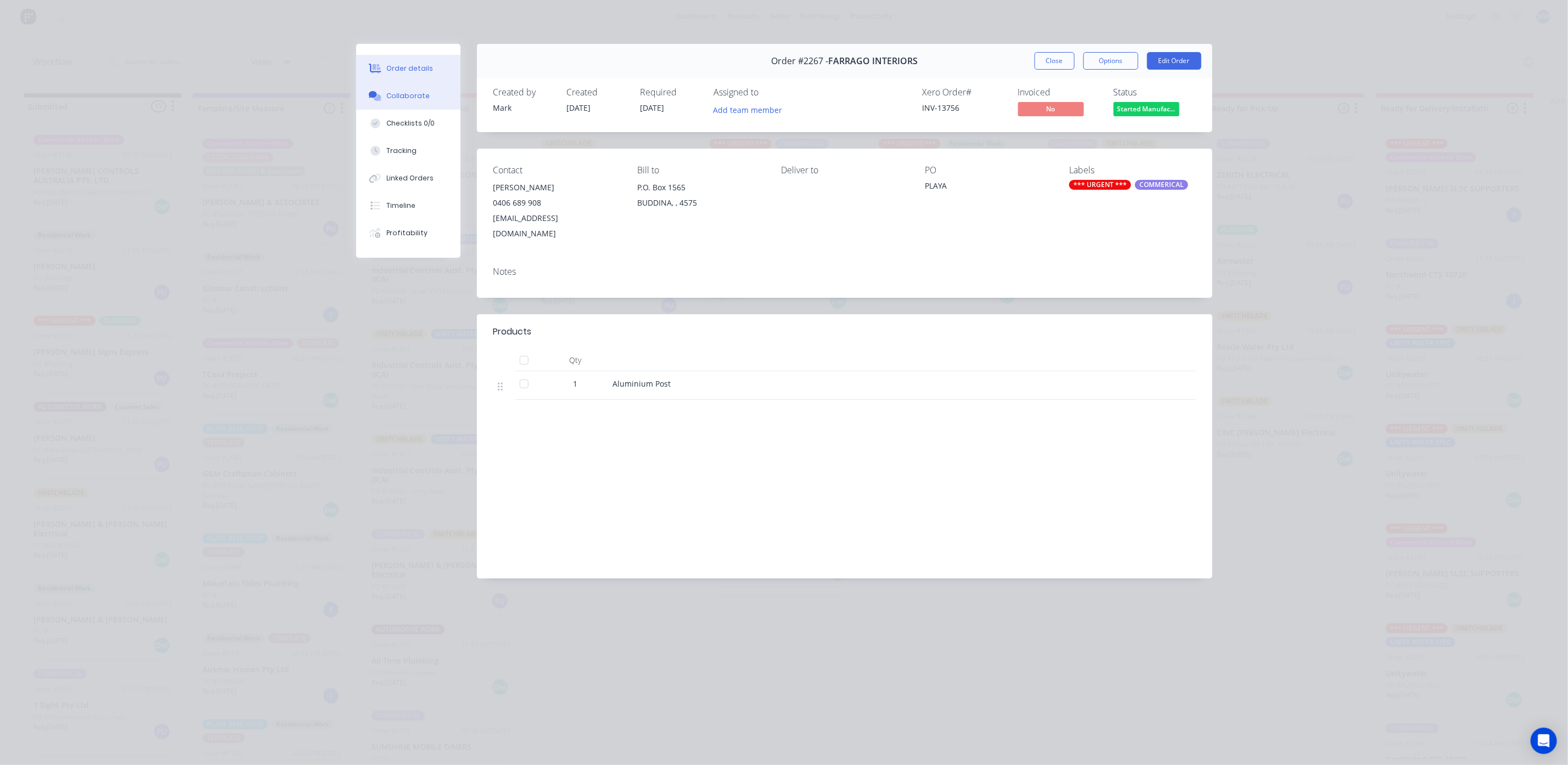
click at [412, 99] on div "Collaborate" at bounding box center [408, 95] width 44 height 10
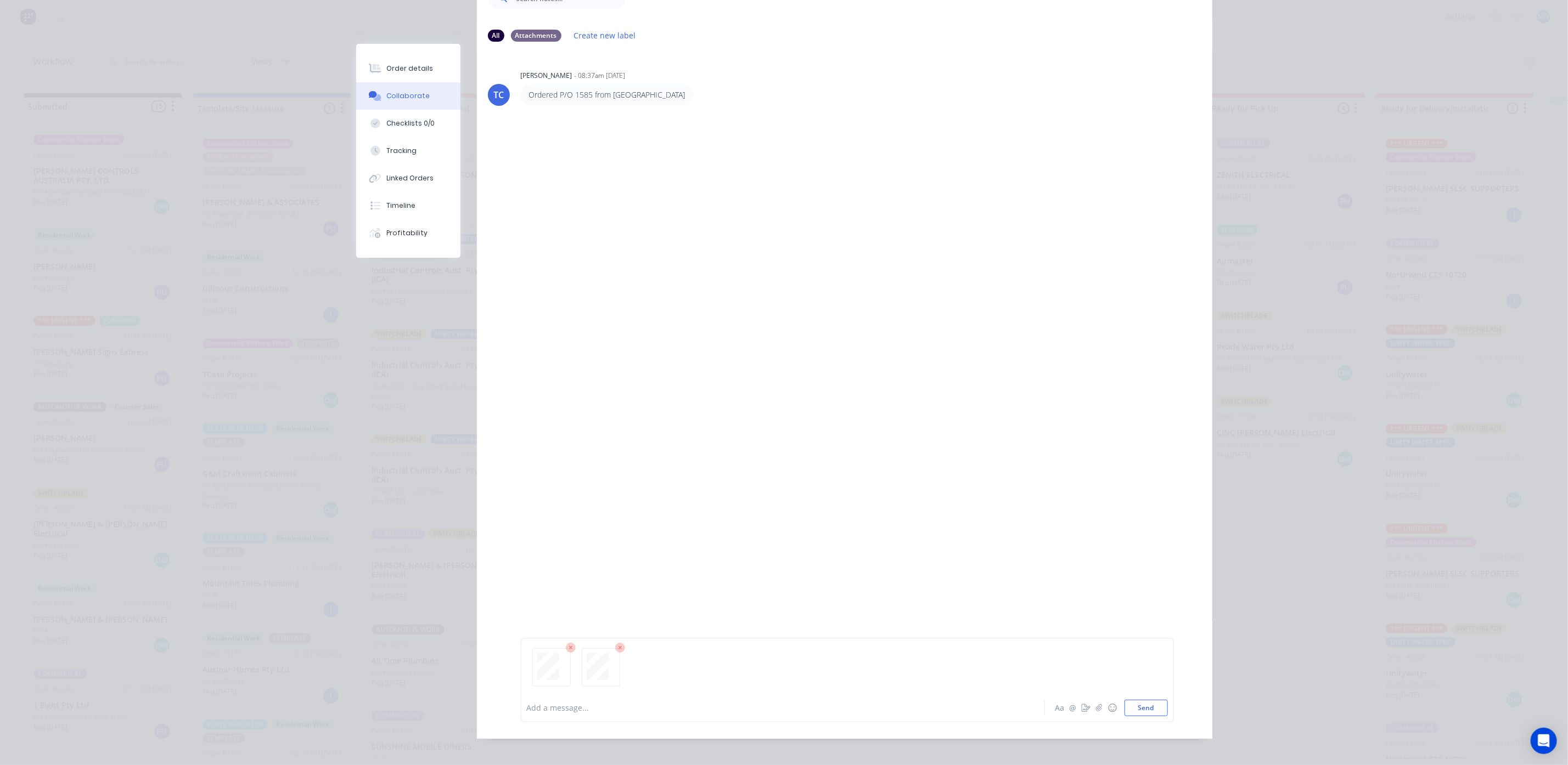
scroll to position [119, 0]
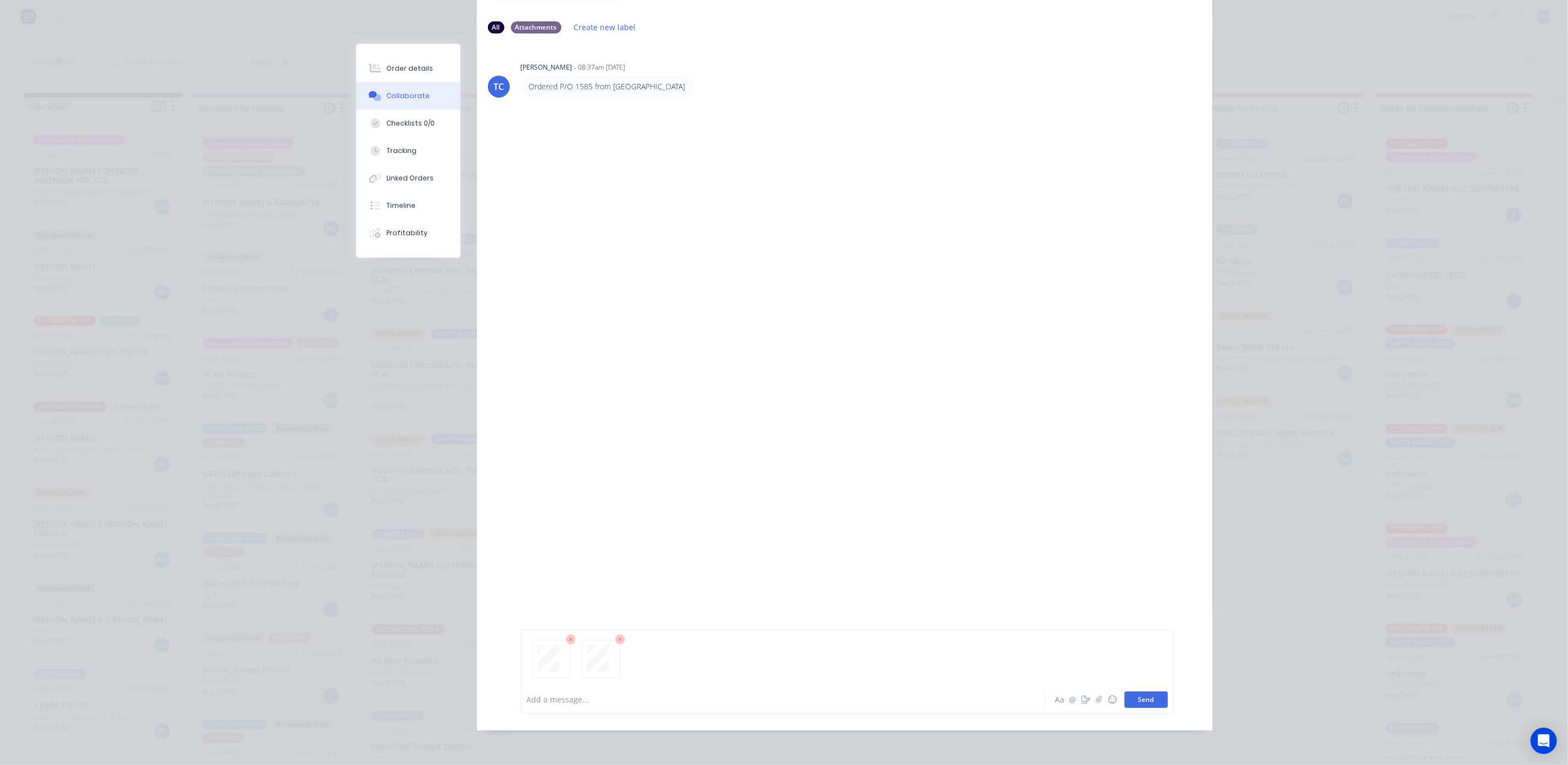
click at [1141, 698] on button "Send" at bounding box center [1146, 700] width 44 height 17
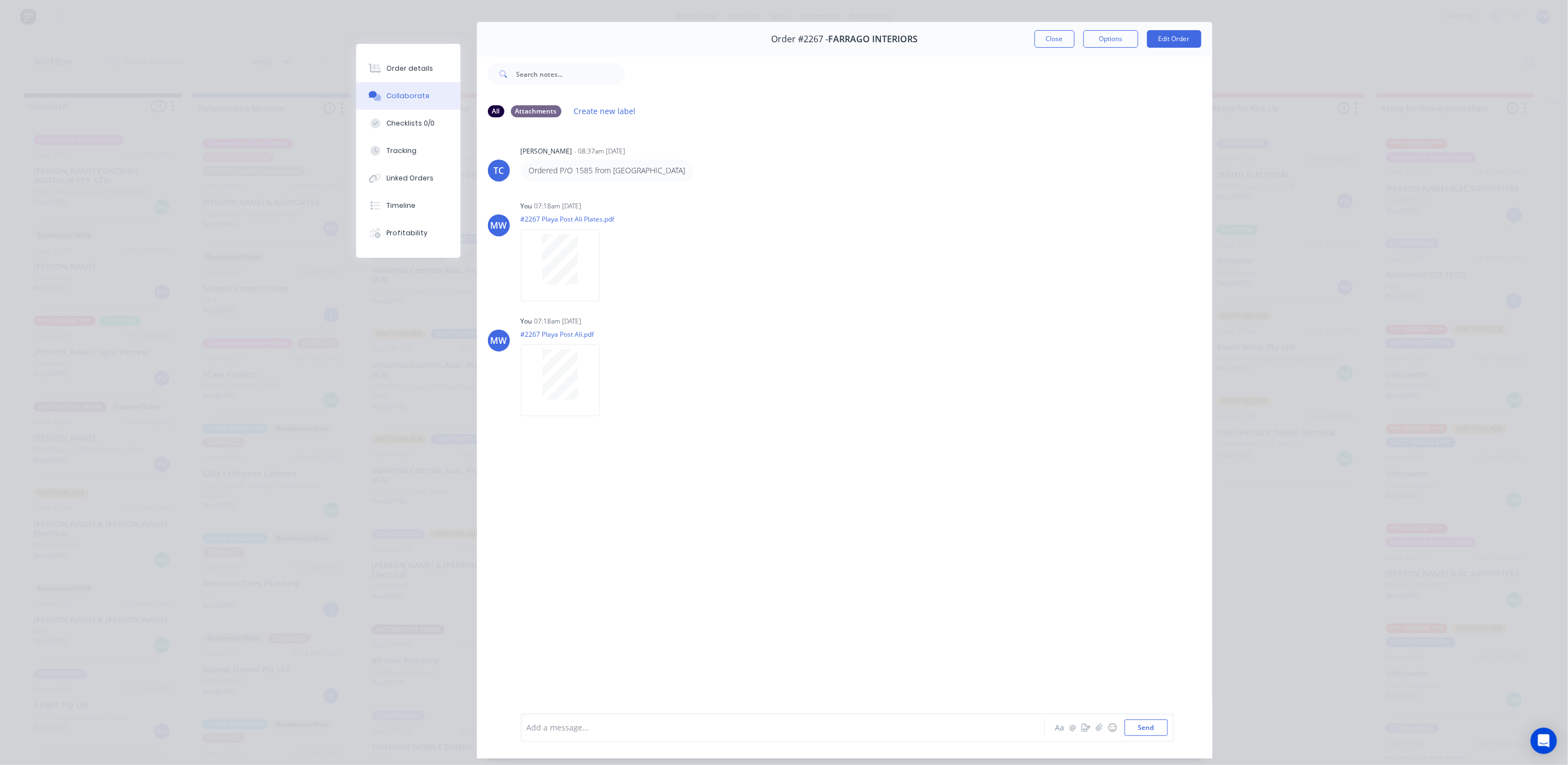
scroll to position [0, 0]
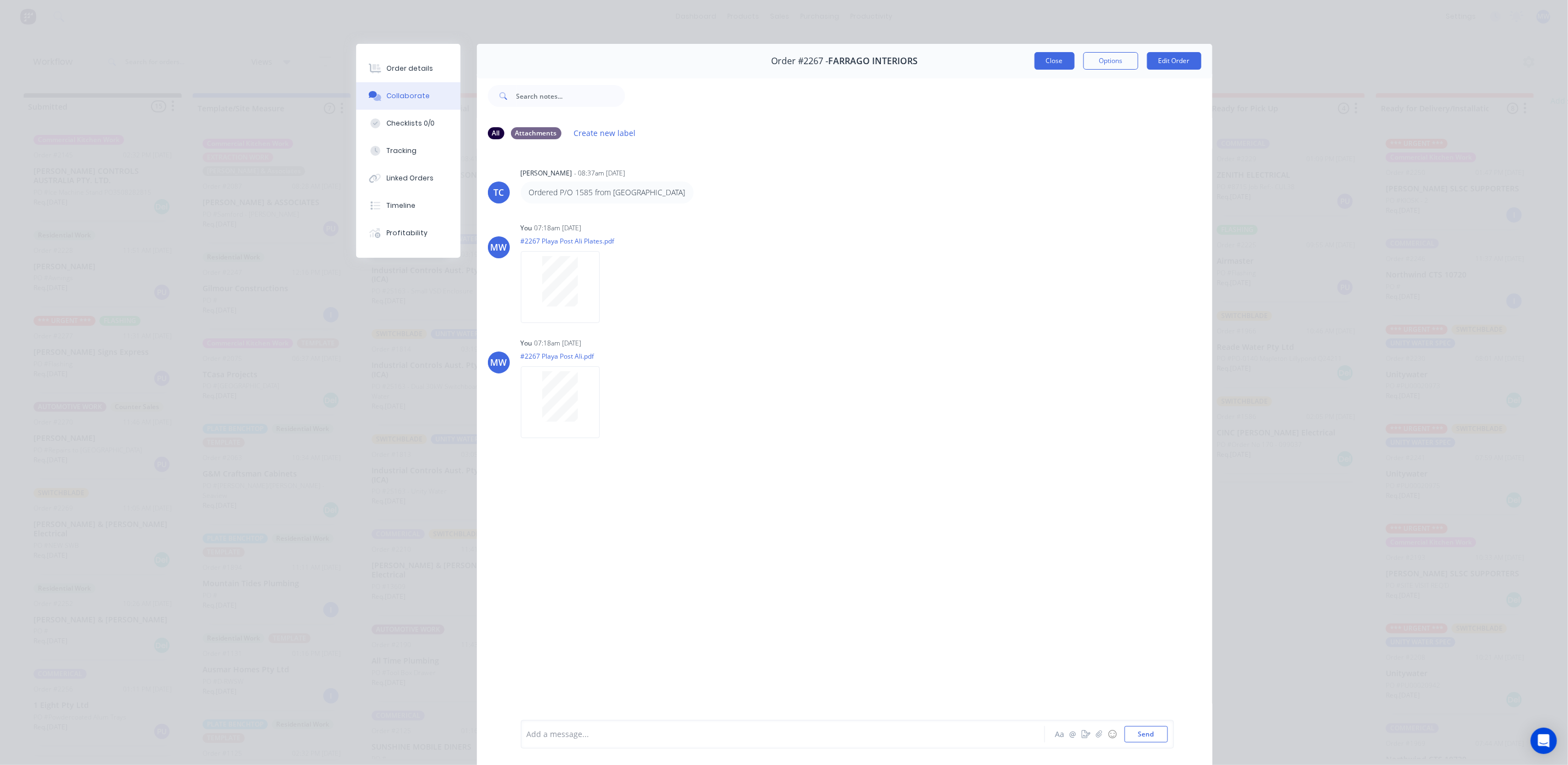
click at [1044, 64] on button "Close" at bounding box center [1054, 60] width 40 height 18
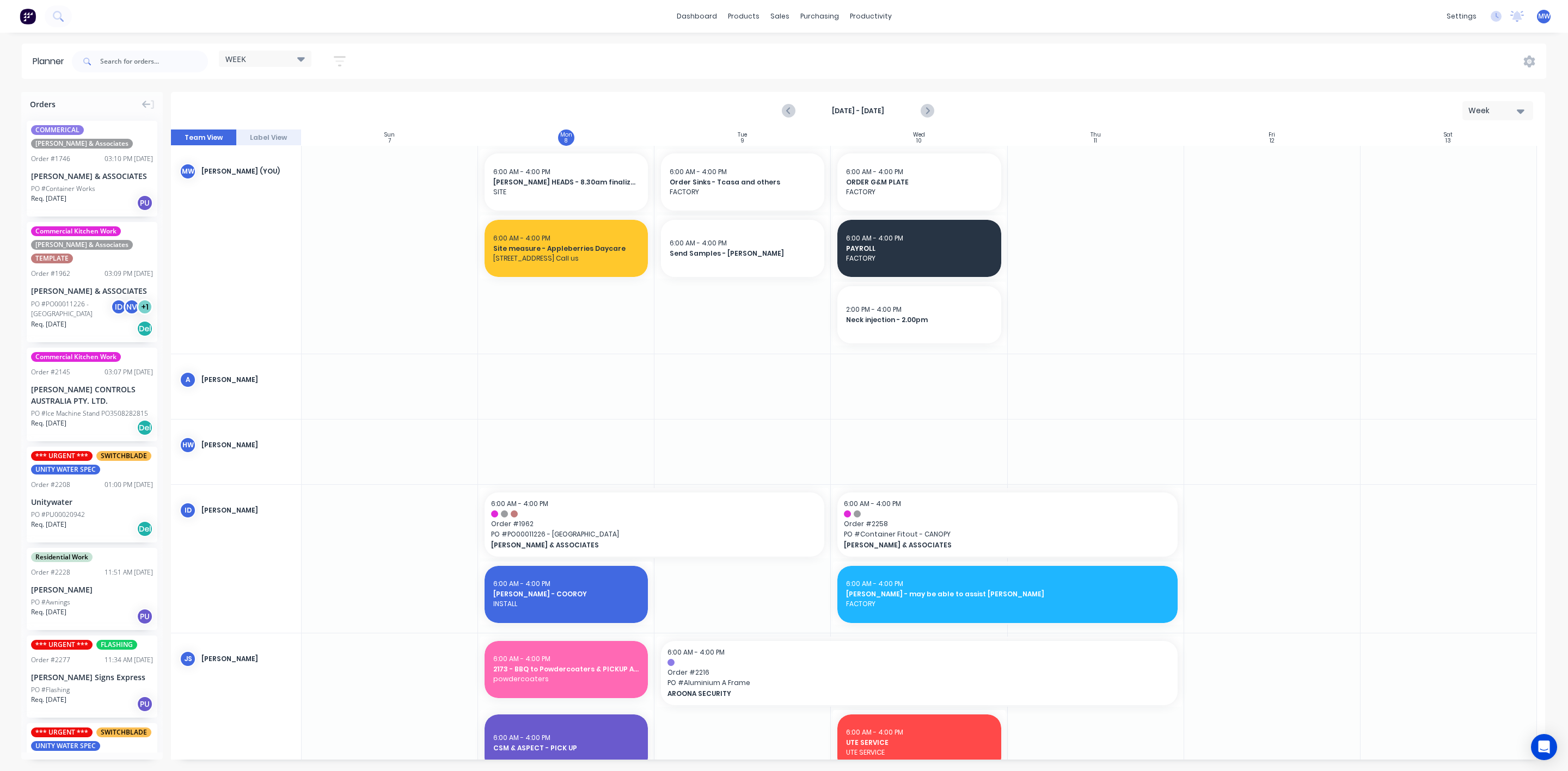
scroll to position [408, 0]
